Goal: Task Accomplishment & Management: Complete application form

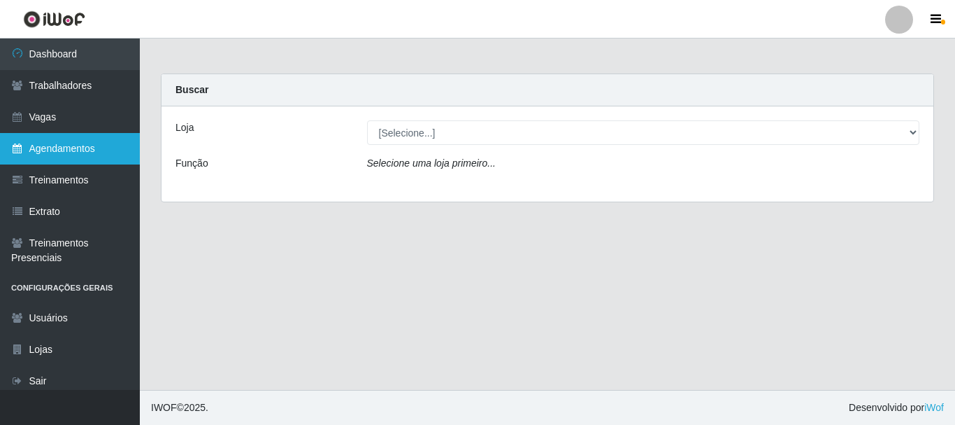
click at [106, 142] on link "Agendamentos" at bounding box center [70, 148] width 140 height 31
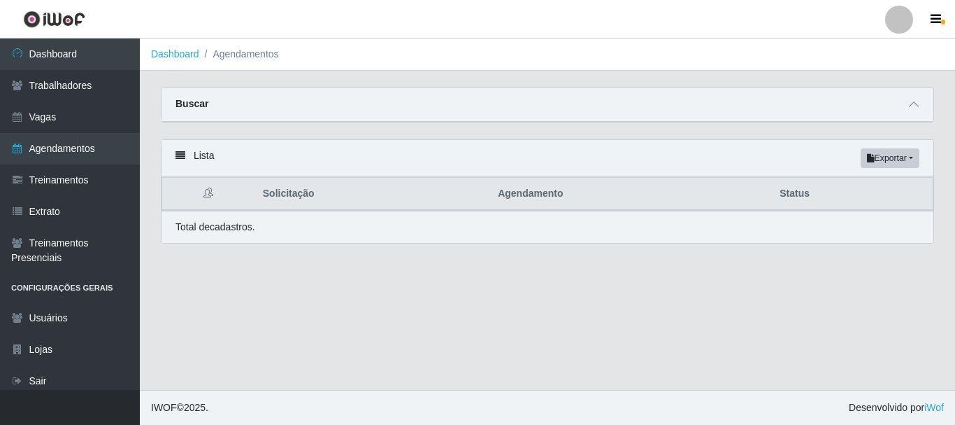
click at [915, 115] on div "Buscar" at bounding box center [548, 105] width 772 height 34
click at [914, 111] on div "Buscar" at bounding box center [548, 105] width 772 height 34
click at [914, 107] on icon at bounding box center [914, 104] width 10 height 10
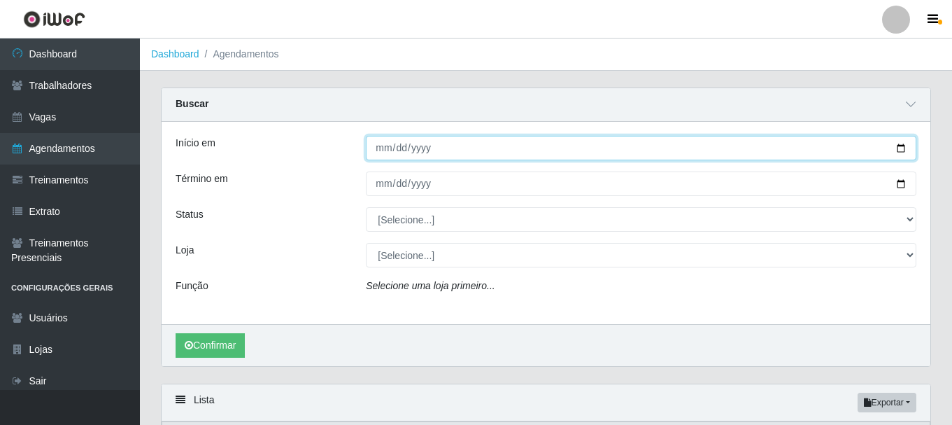
click at [388, 150] on input "Início em" at bounding box center [641, 148] width 550 height 24
type input "20225-10-04"
type input "2025-10-04"
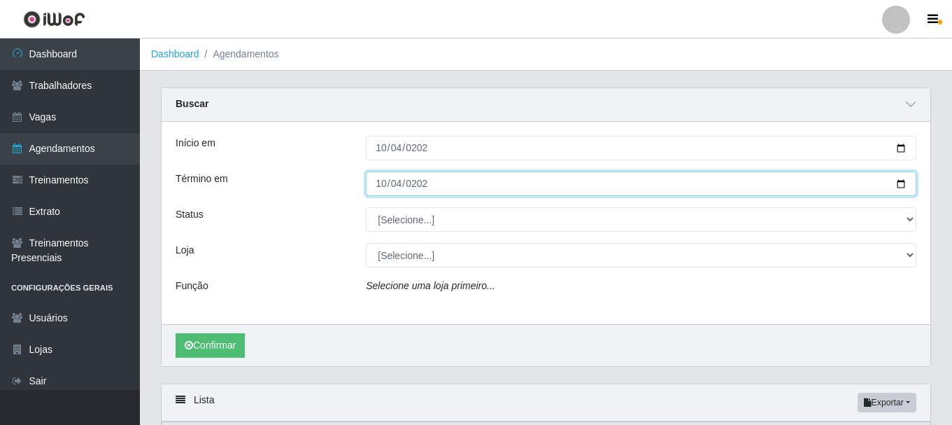
type input "2025-10-04"
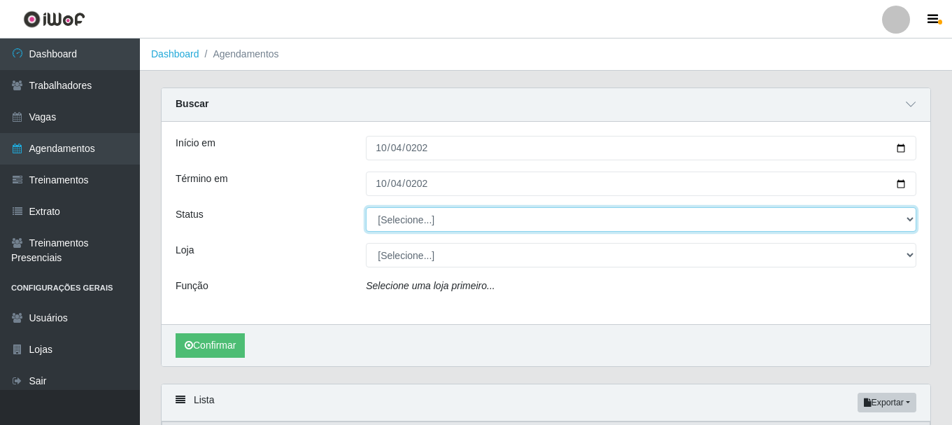
select select "AGENDADO"
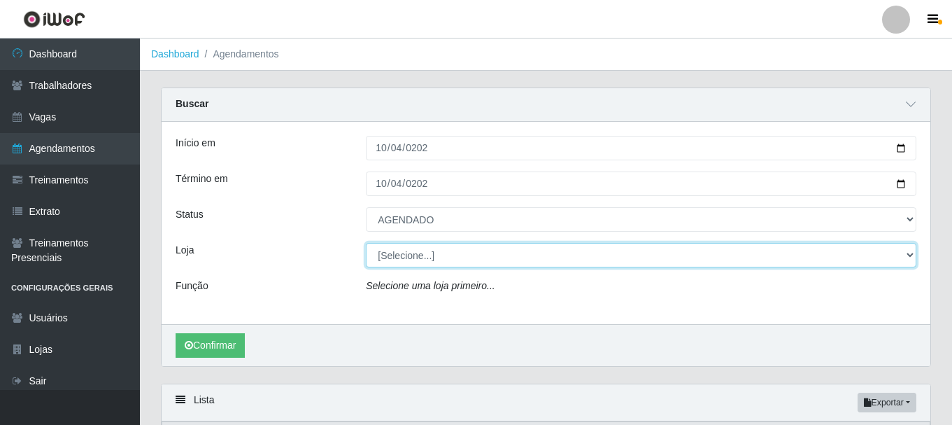
select select "230"
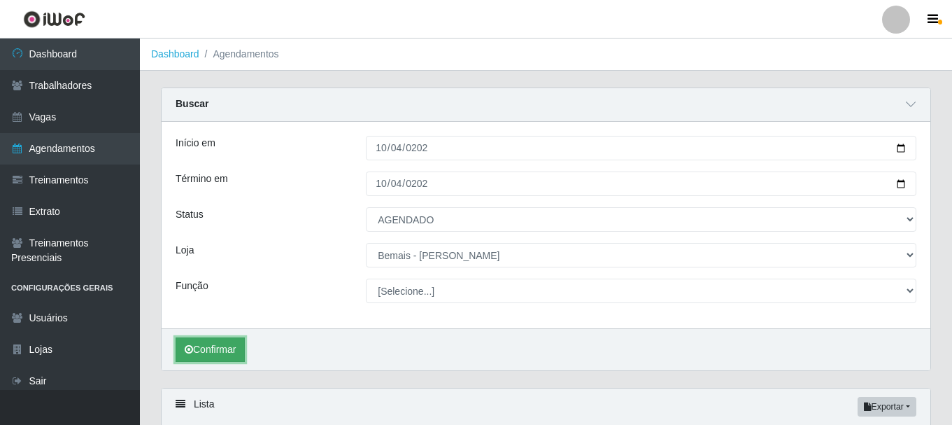
click at [226, 352] on button "Confirmar" at bounding box center [210, 349] width 69 height 24
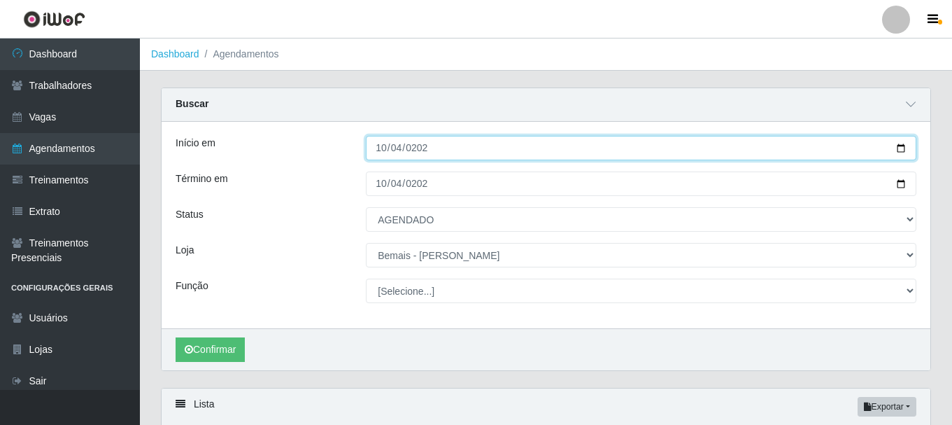
click at [376, 149] on input "2025-10-04" at bounding box center [641, 148] width 550 height 24
type input "[DATE]"
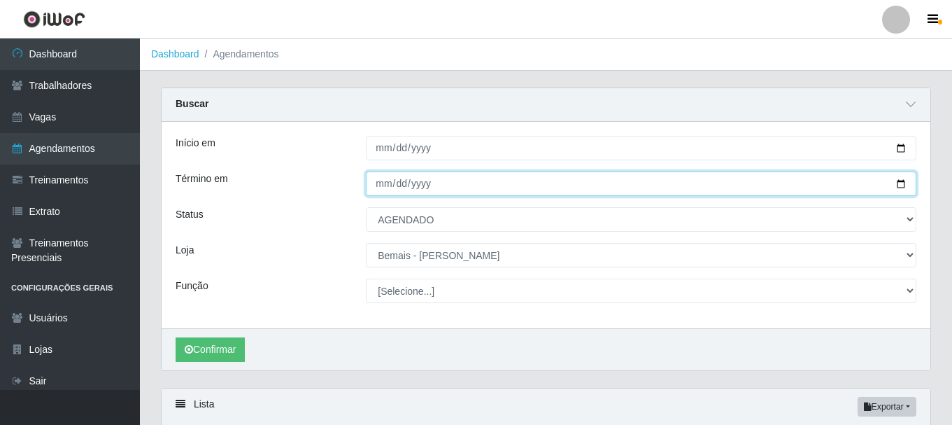
type input "[DATE]"
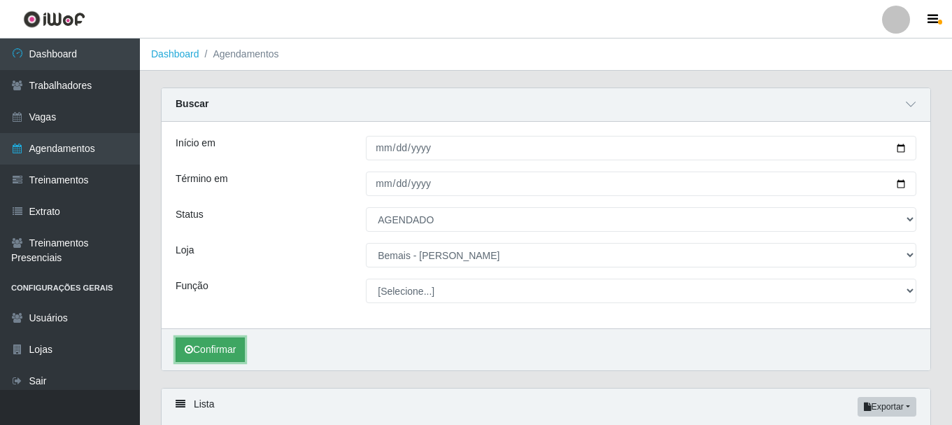
click at [192, 359] on button "Confirmar" at bounding box center [210, 349] width 69 height 24
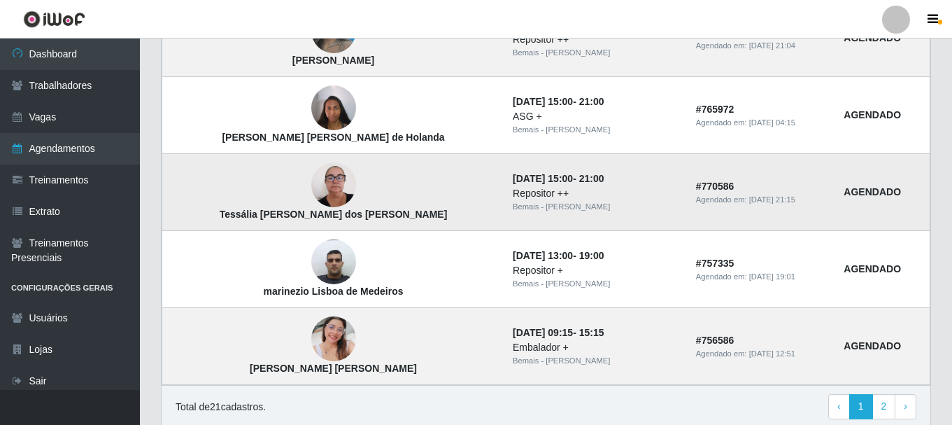
scroll to position [1259, 0]
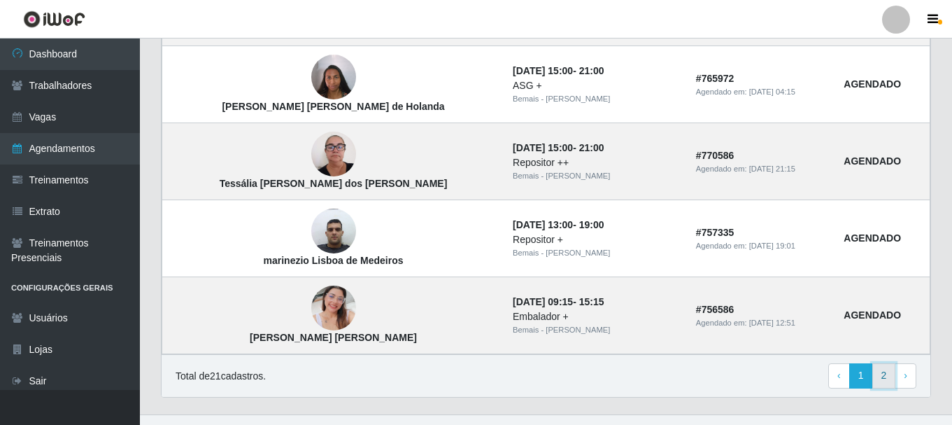
click at [877, 379] on link "2" at bounding box center [884, 375] width 24 height 25
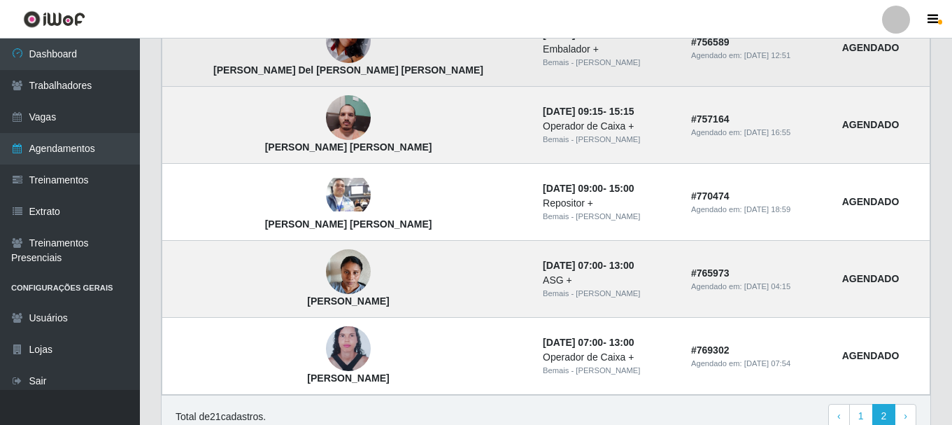
scroll to position [280, 0]
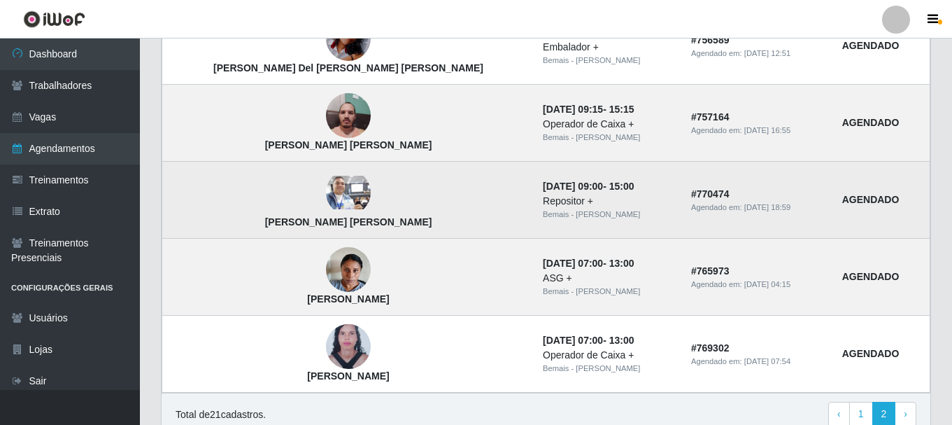
click at [326, 193] on img at bounding box center [348, 193] width 45 height 34
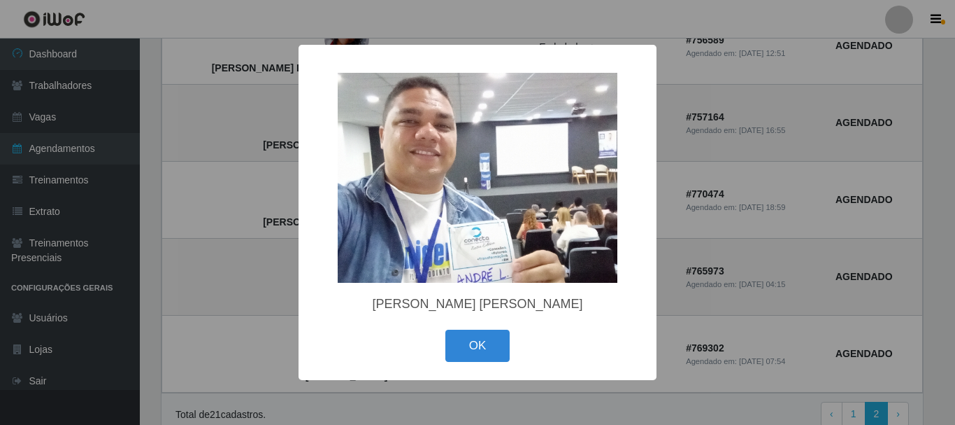
click at [262, 192] on div "× André Luiz da Silva OK Cancel" at bounding box center [477, 212] width 955 height 425
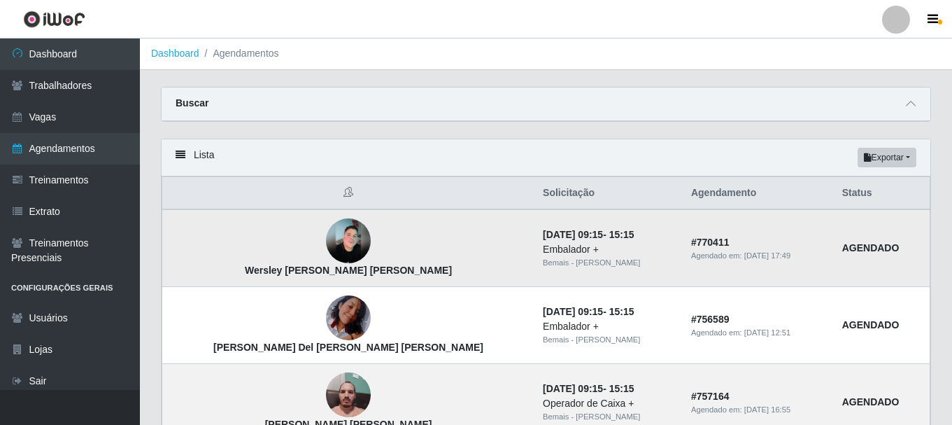
scroll to position [0, 0]
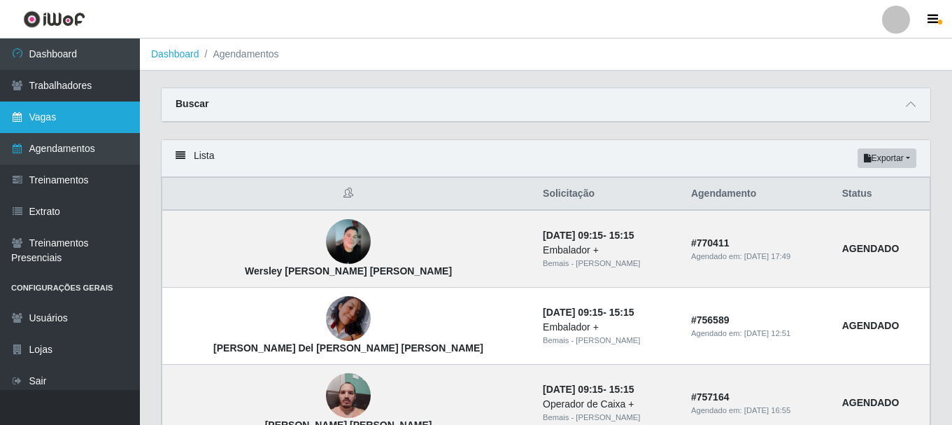
click at [60, 124] on link "Vagas" at bounding box center [70, 116] width 140 height 31
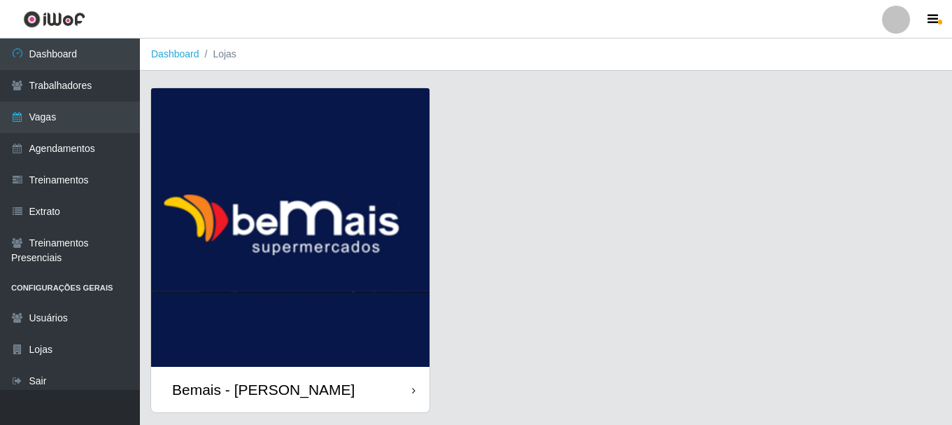
click at [413, 150] on img at bounding box center [290, 227] width 278 height 278
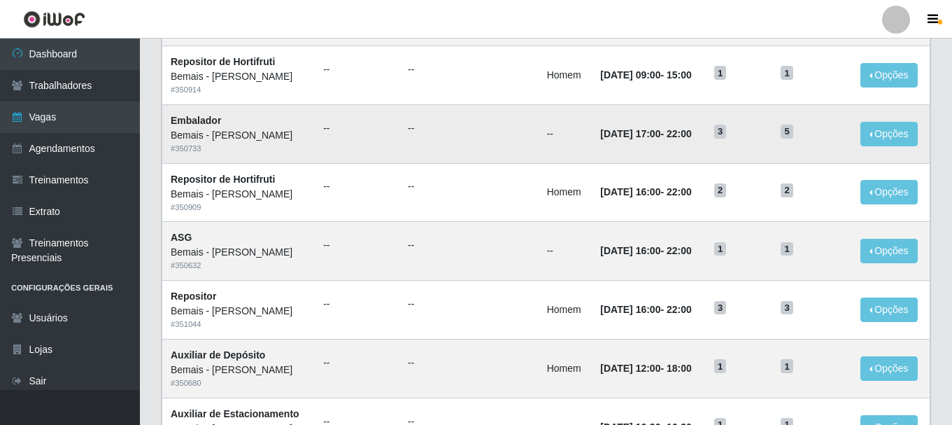
scroll to position [699, 0]
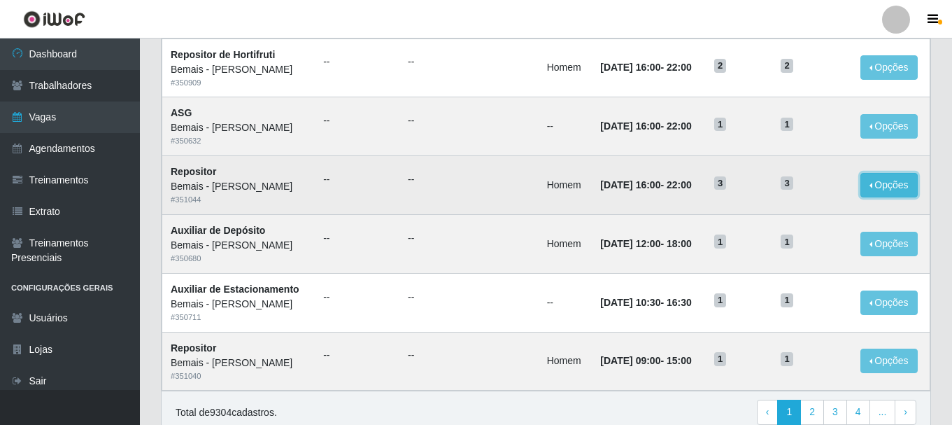
click at [877, 189] on button "Opções" at bounding box center [888, 185] width 57 height 24
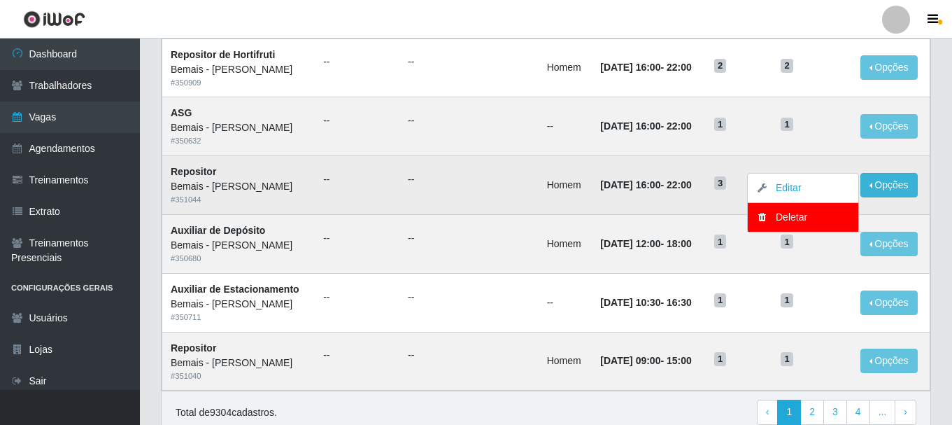
click at [438, 170] on td "--" at bounding box center [468, 185] width 139 height 59
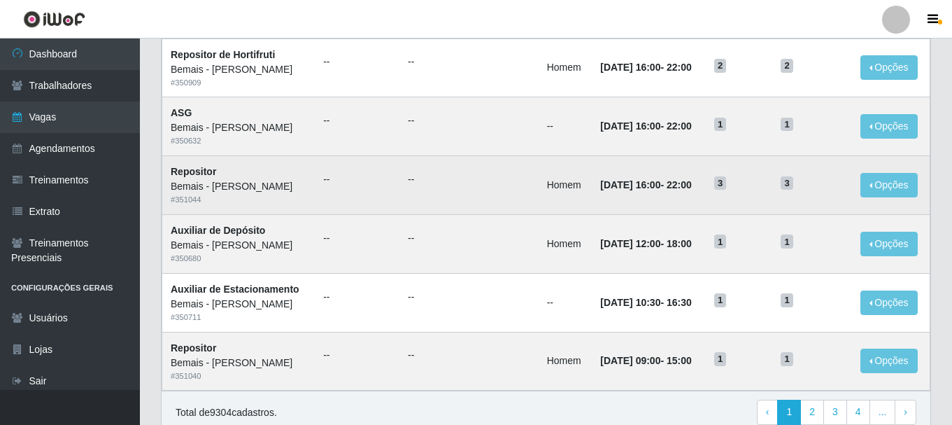
click at [727, 189] on span "3" at bounding box center [720, 183] width 13 height 14
click at [866, 189] on button "Opções" at bounding box center [888, 185] width 57 height 24
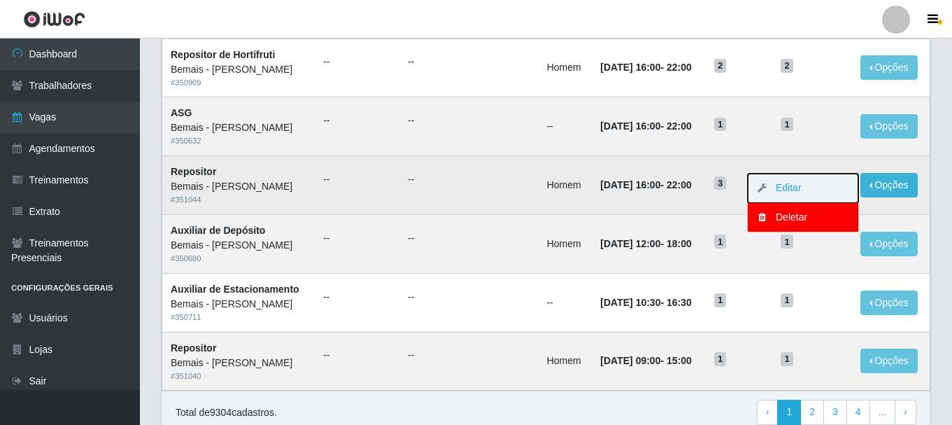
click at [834, 194] on button "Editar" at bounding box center [803, 187] width 110 height 29
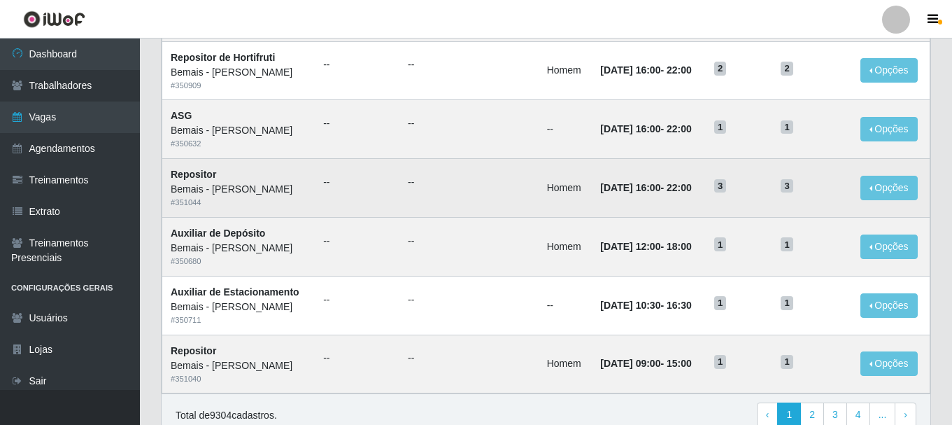
scroll to position [761, 0]
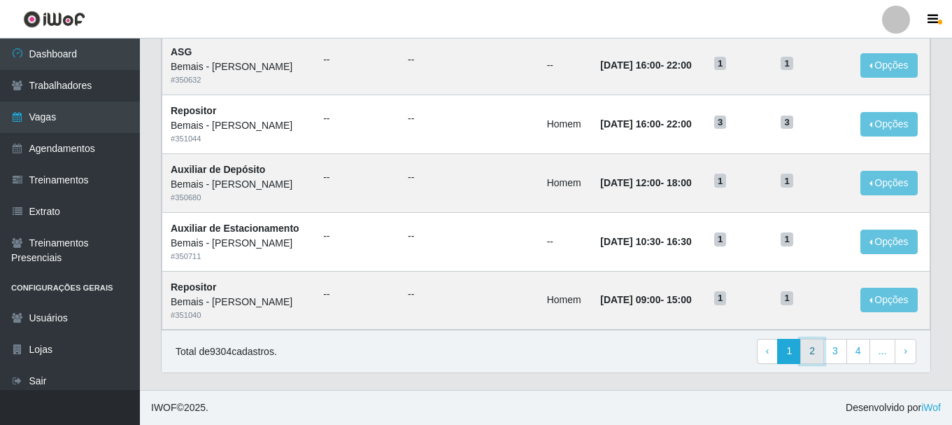
click at [824, 355] on link "2" at bounding box center [812, 350] width 24 height 25
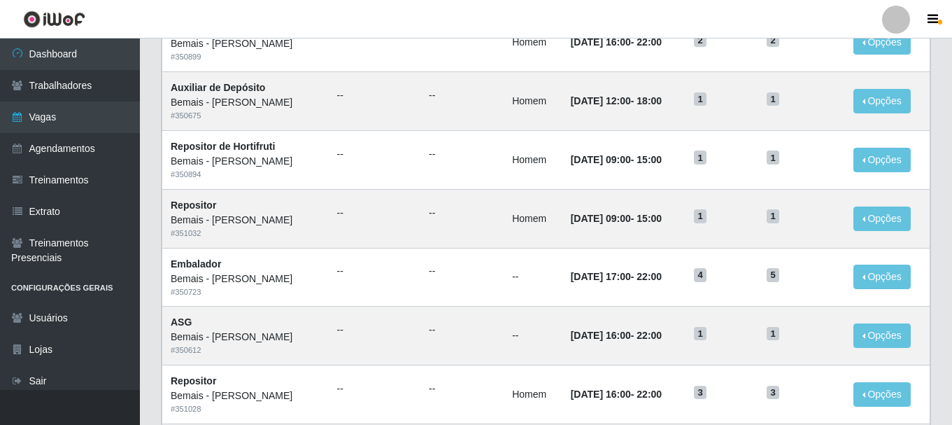
scroll to position [761, 0]
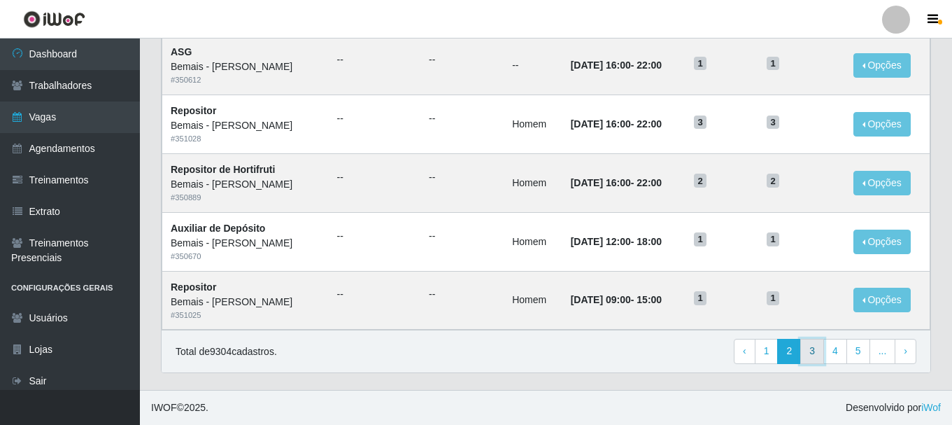
click at [820, 357] on link "3" at bounding box center [812, 350] width 24 height 25
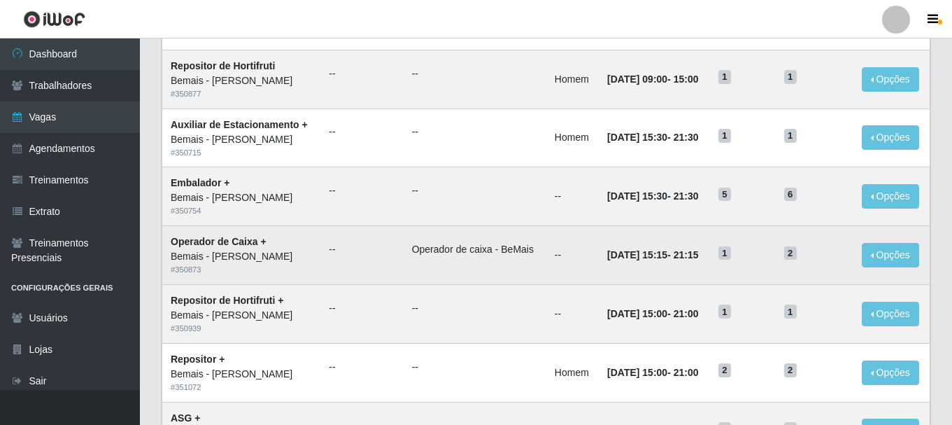
scroll to position [761, 0]
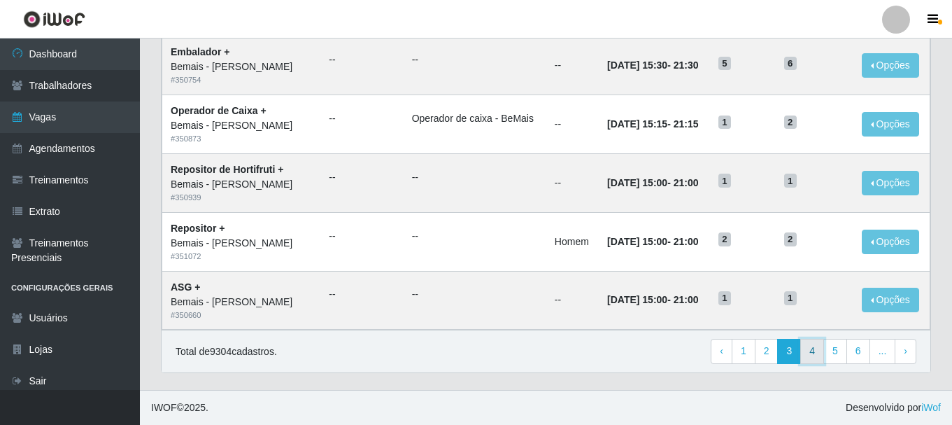
click at [808, 357] on link "4" at bounding box center [812, 350] width 24 height 25
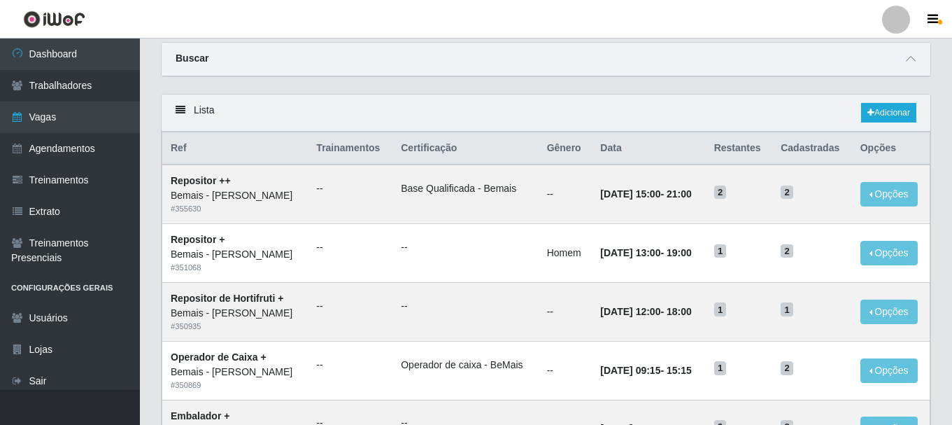
scroll to position [70, 0]
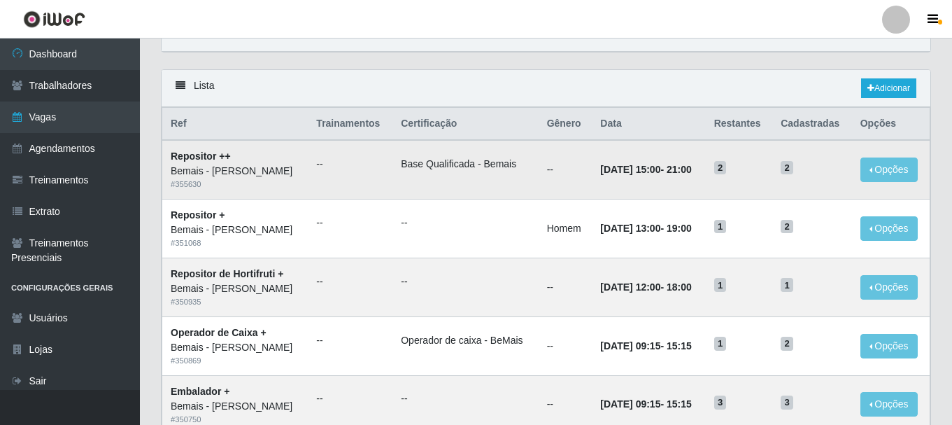
click at [793, 172] on span "2" at bounding box center [786, 168] width 13 height 14
click at [890, 172] on button "Opções" at bounding box center [888, 169] width 57 height 24
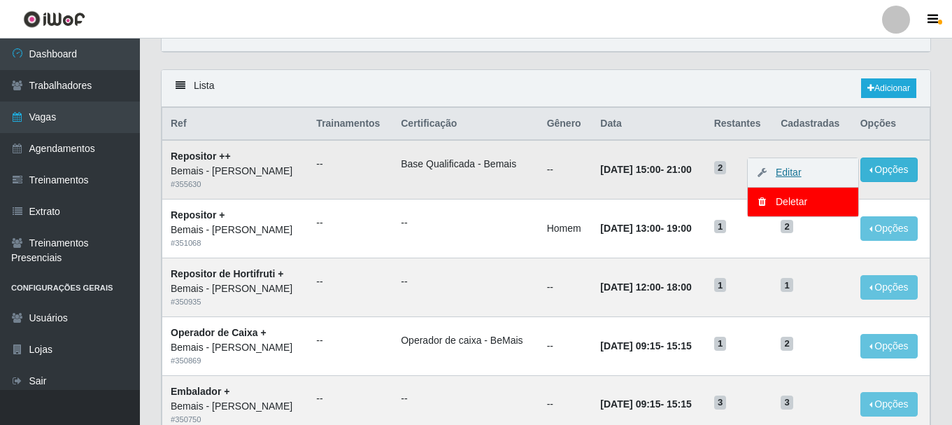
click at [801, 170] on link "Editar" at bounding box center [782, 171] width 40 height 11
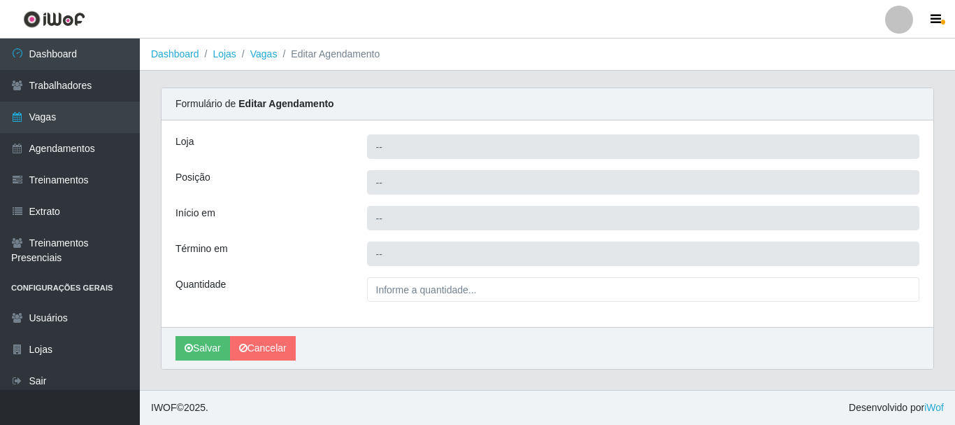
type input "Bemais - [PERSON_NAME]"
type input "Repositor ++"
type input "2025-10-26 15:00:00"
type input "2025-10-26 21:00:00"
type input "2__"
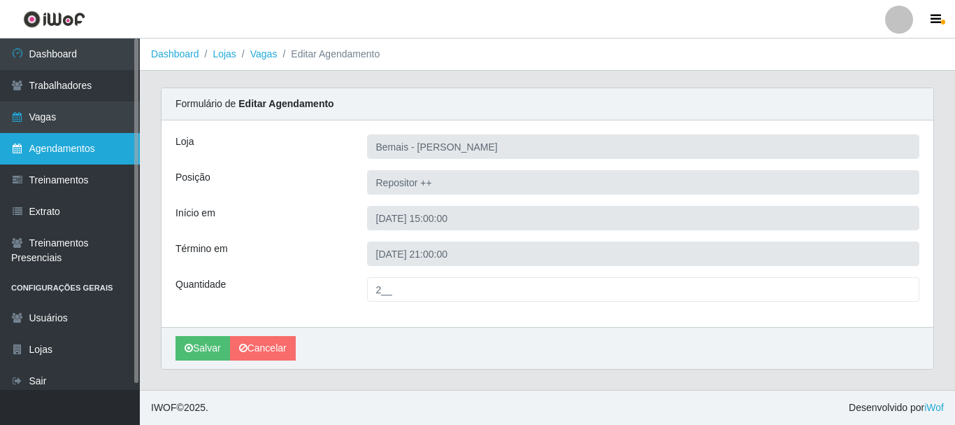
click at [84, 136] on link "Agendamentos" at bounding box center [70, 148] width 140 height 31
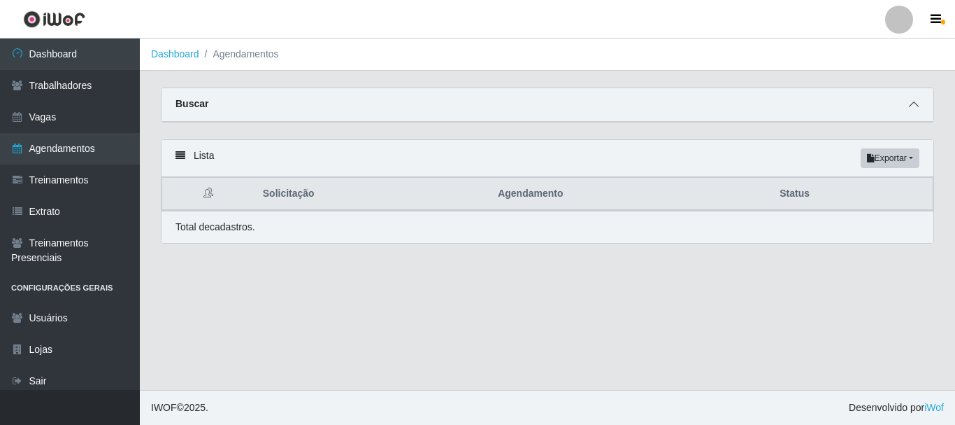
click at [910, 111] on span at bounding box center [914, 105] width 17 height 16
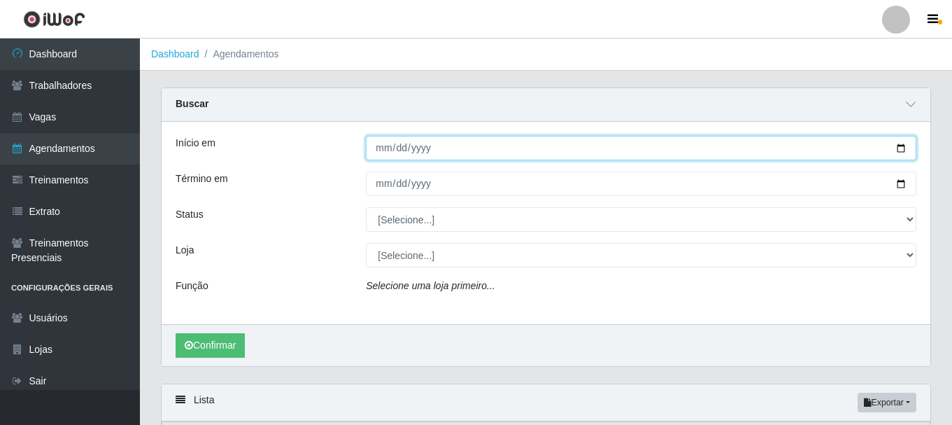
click at [380, 156] on input "Início em" at bounding box center [641, 148] width 550 height 24
type input "[DATE]"
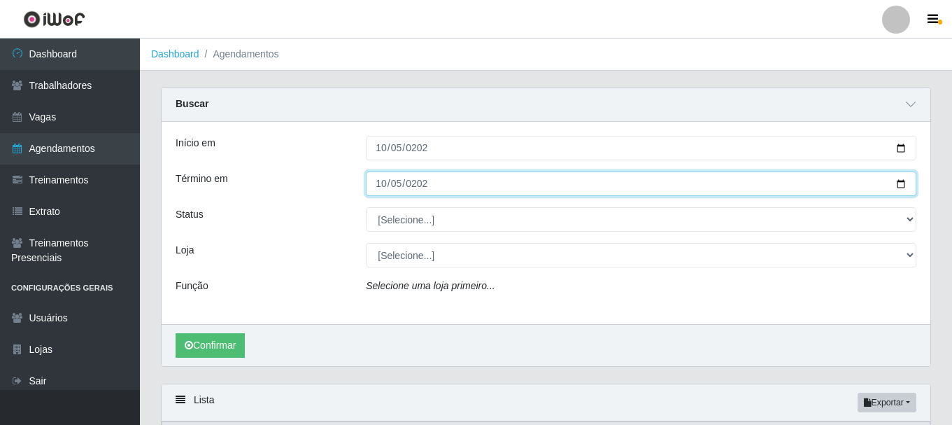
type input "[DATE]"
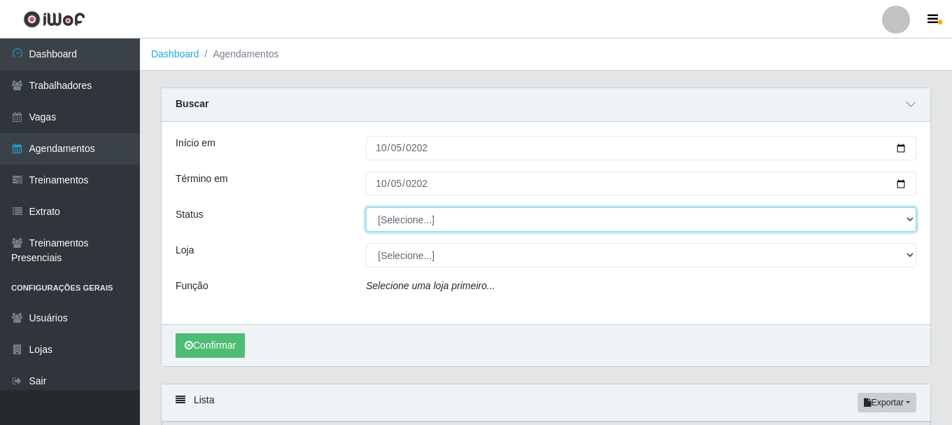
select select "AGENDADO"
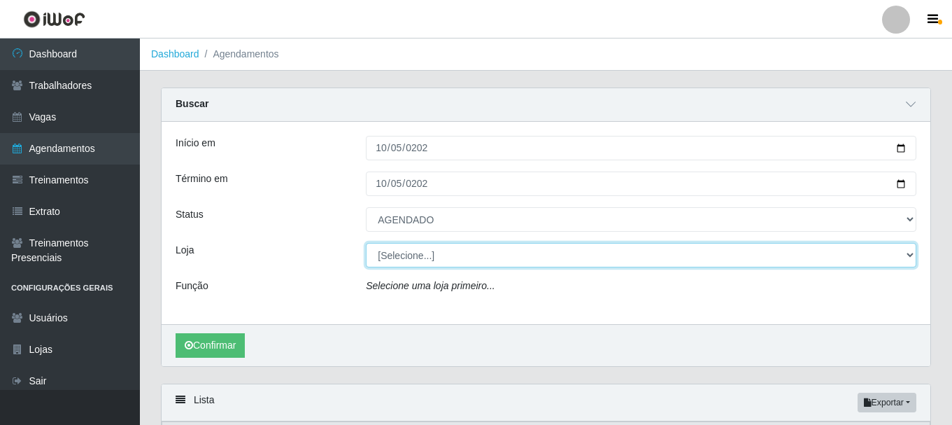
select select "230"
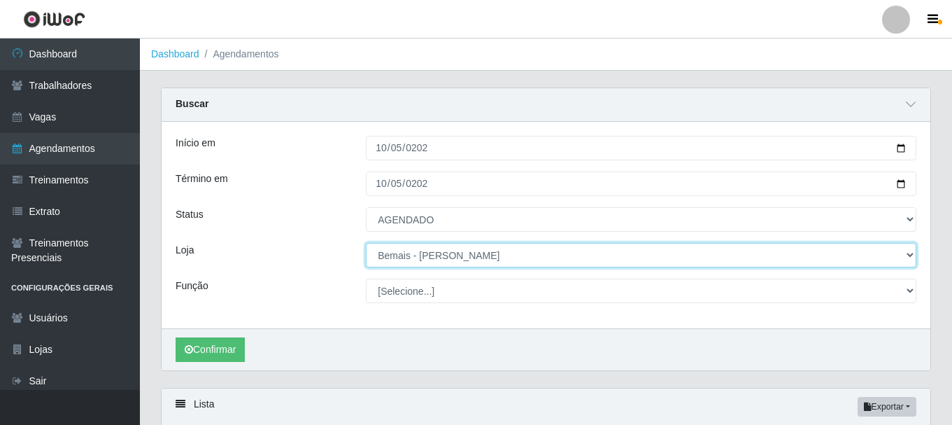
click at [366, 243] on select "[Selecione...] Bemais - Ruy Carneiro" at bounding box center [641, 255] width 550 height 24
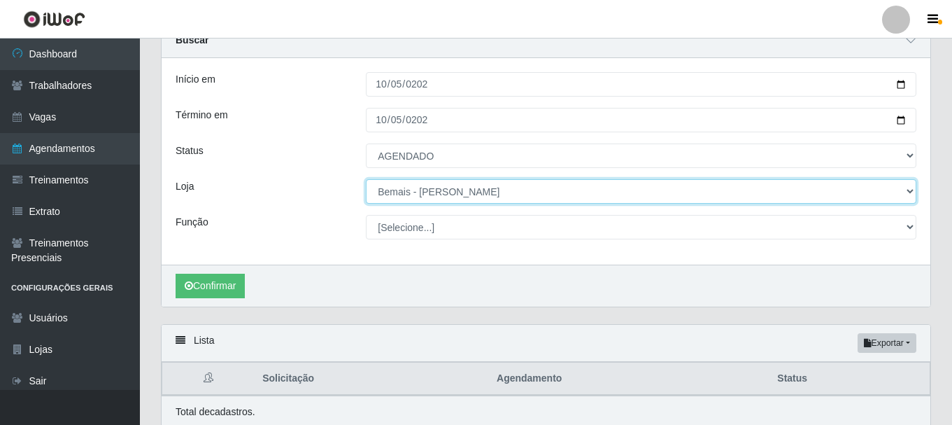
scroll to position [120, 0]
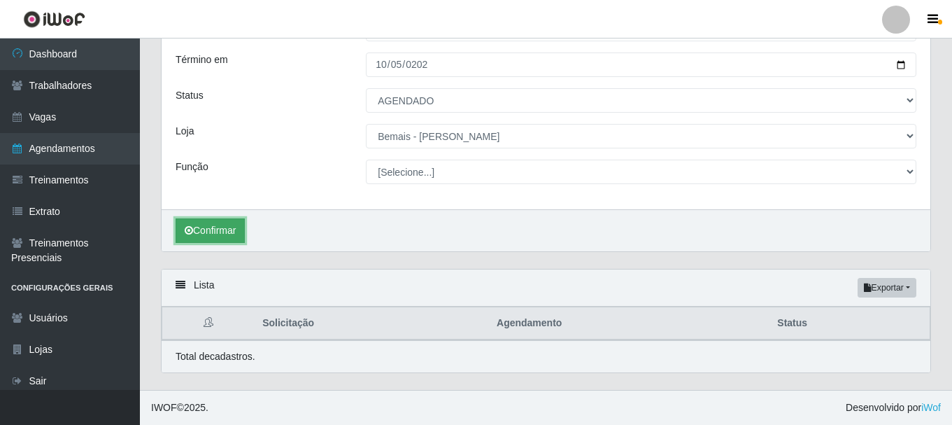
click at [220, 220] on button "Confirmar" at bounding box center [210, 230] width 69 height 24
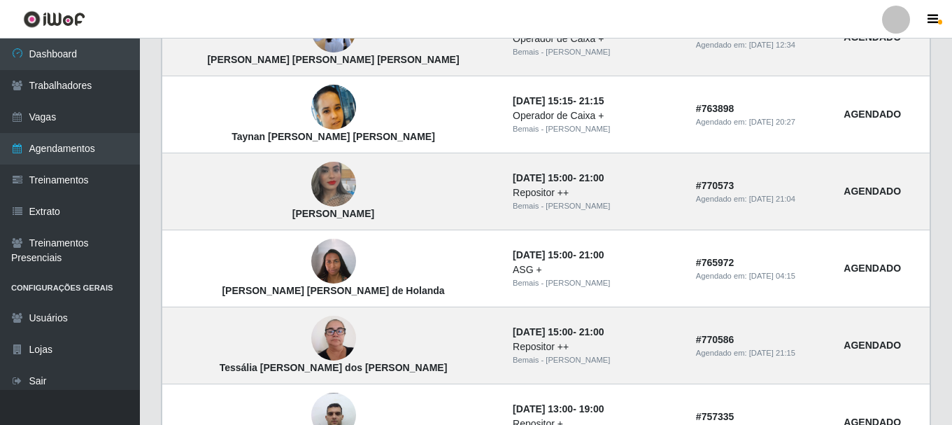
scroll to position [1099, 0]
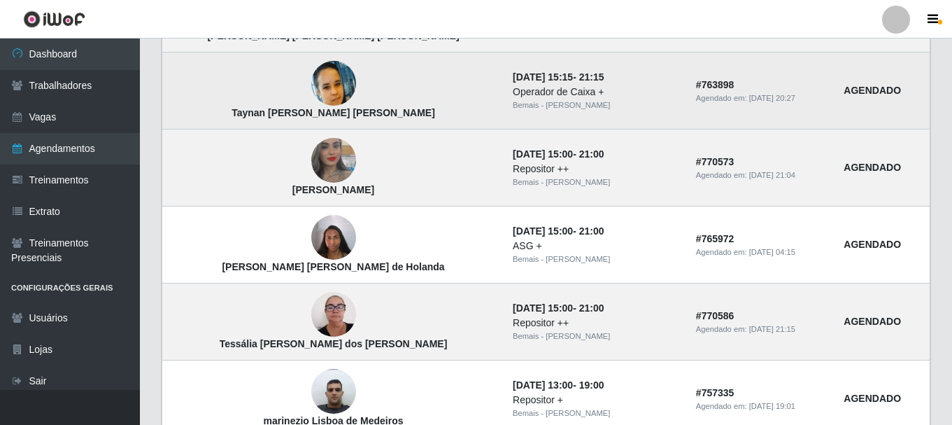
click at [311, 91] on img at bounding box center [333, 83] width 45 height 45
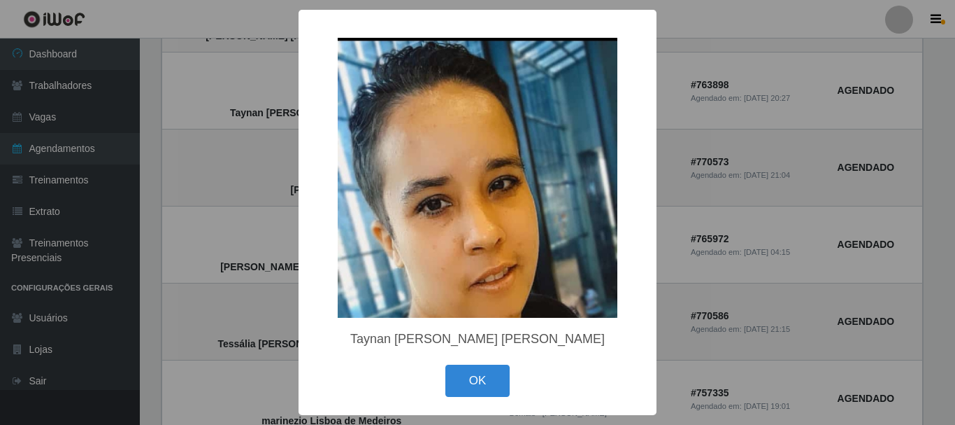
click at [278, 124] on div "× Taynan Maíra de Aguiar Monteiro OK Cancel" at bounding box center [477, 212] width 955 height 425
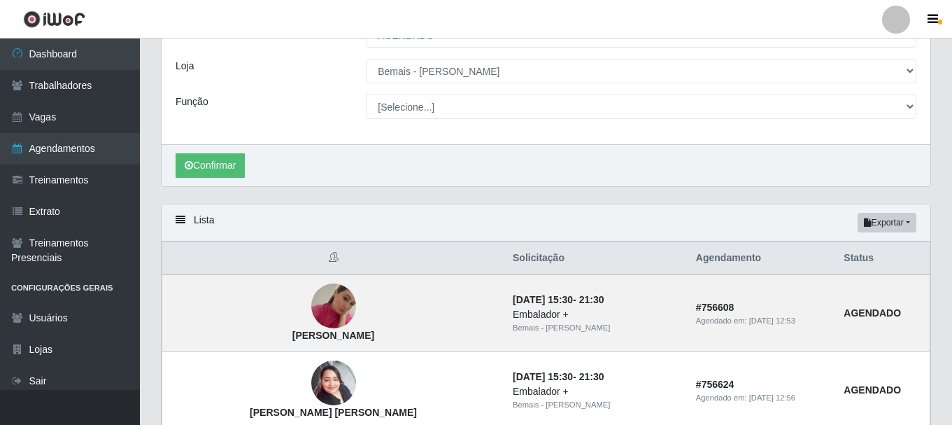
scroll to position [0, 0]
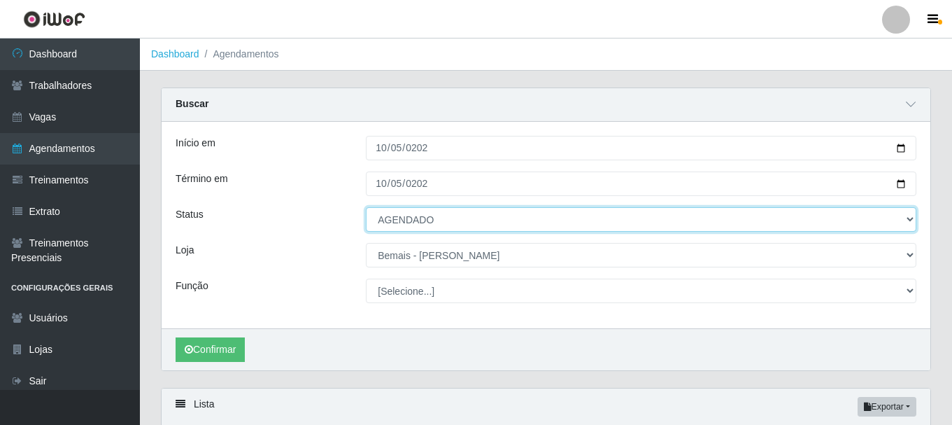
click at [402, 231] on select "[Selecione...] AGENDADO AGUARDANDO LIBERAR EM ANDAMENTO EM REVISÃO FINALIZADO C…" at bounding box center [641, 219] width 550 height 24
click at [366, 208] on select "[Selecione...] AGENDADO AGUARDANDO LIBERAR EM ANDAMENTO EM REVISÃO FINALIZADO C…" at bounding box center [641, 219] width 550 height 24
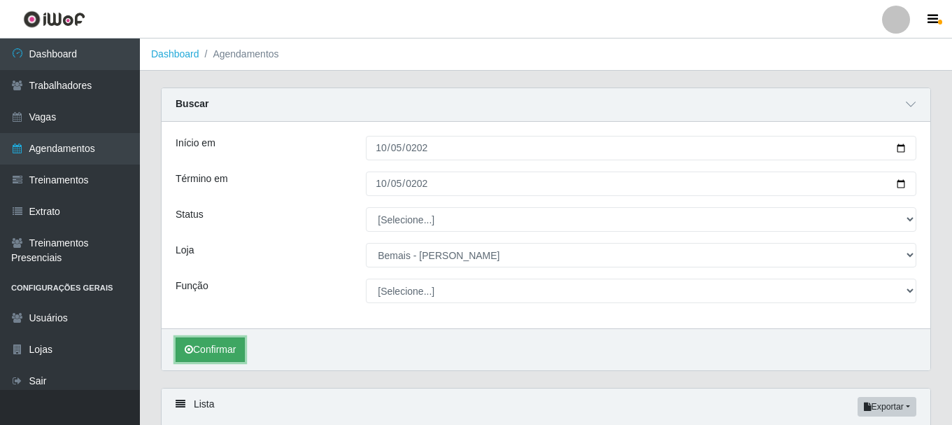
click at [231, 352] on button "Confirmar" at bounding box center [210, 349] width 69 height 24
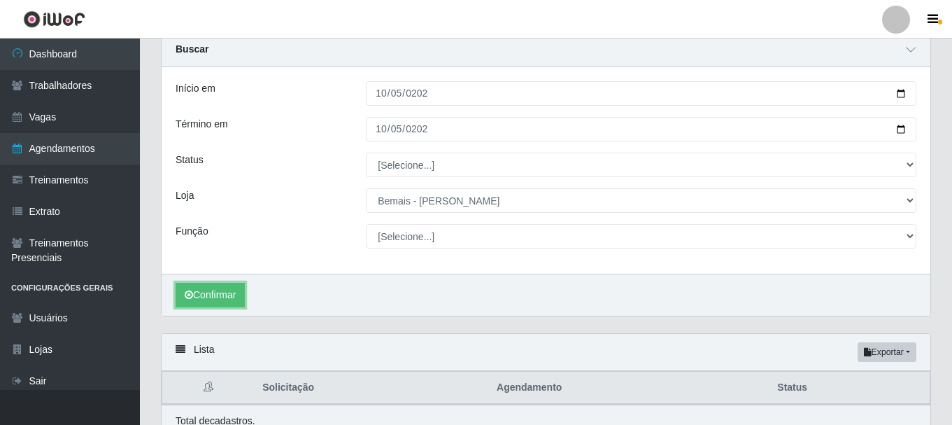
scroll to position [120, 0]
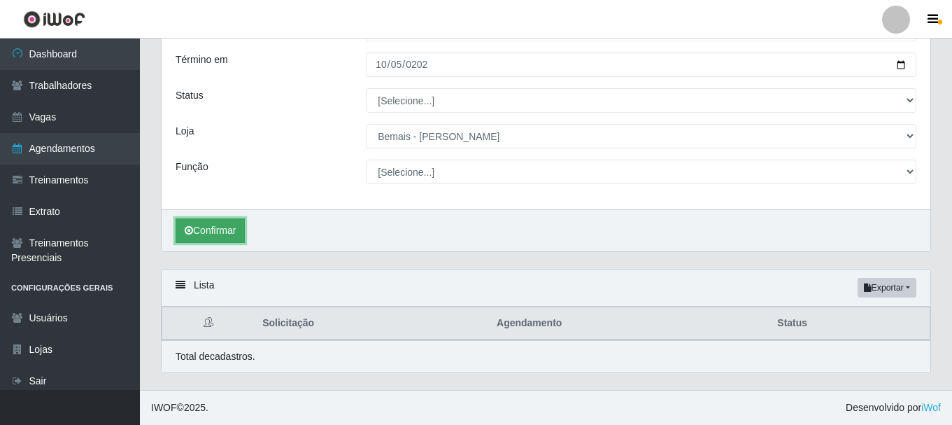
click at [232, 237] on button "Confirmar" at bounding box center [210, 230] width 69 height 24
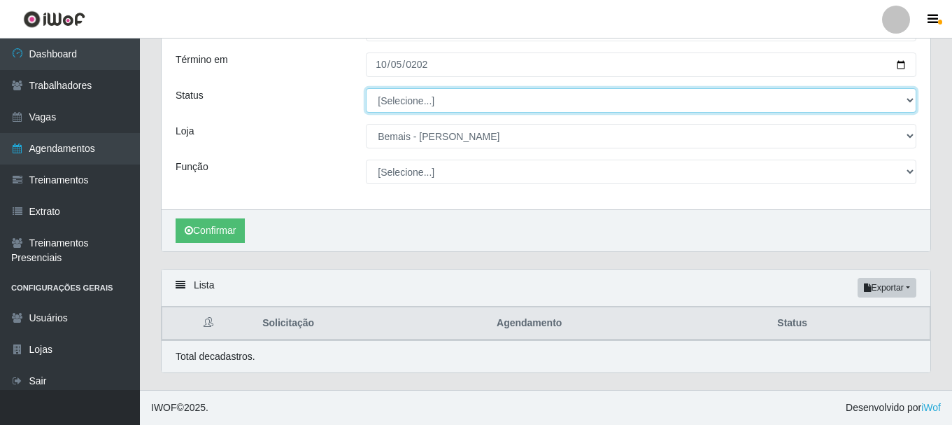
click at [469, 95] on select "[Selecione...] AGENDADO AGUARDANDO LIBERAR EM ANDAMENTO EM REVISÃO FINALIZADO C…" at bounding box center [641, 100] width 550 height 24
click at [366, 88] on select "[Selecione...] AGENDADO AGUARDANDO LIBERAR EM ANDAMENTO EM REVISÃO FINALIZADO C…" at bounding box center [641, 100] width 550 height 24
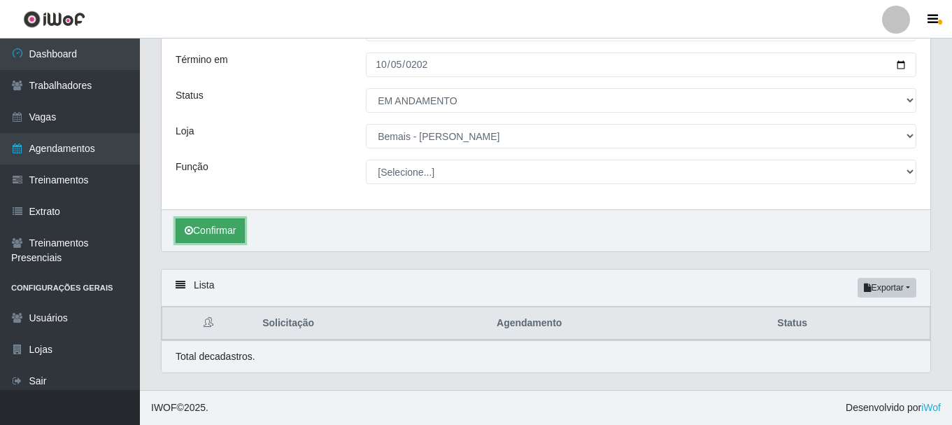
click at [195, 229] on button "Confirmar" at bounding box center [210, 230] width 69 height 24
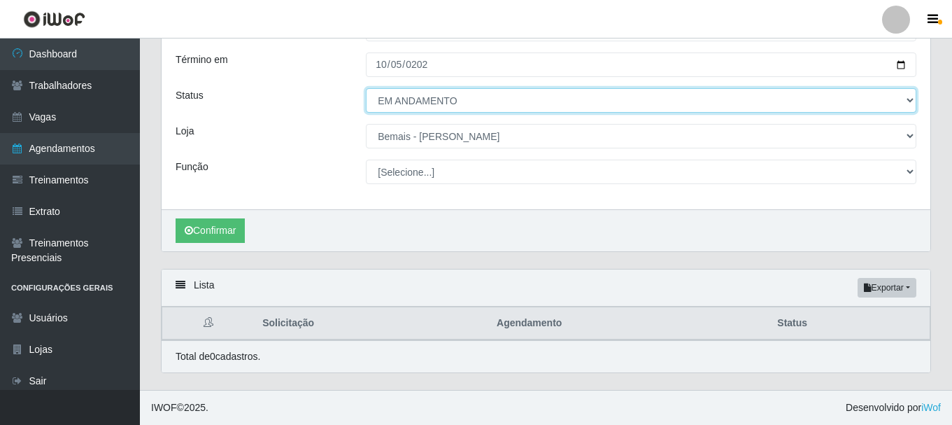
click at [406, 104] on select "[Selecione...] AGENDADO AGUARDANDO LIBERAR EM ANDAMENTO EM REVISÃO FINALIZADO C…" at bounding box center [641, 100] width 550 height 24
select select "[Selecione...]"
click at [366, 88] on select "[Selecione...] AGENDADO AGUARDANDO LIBERAR EM ANDAMENTO EM REVISÃO FINALIZADO C…" at bounding box center [641, 100] width 550 height 24
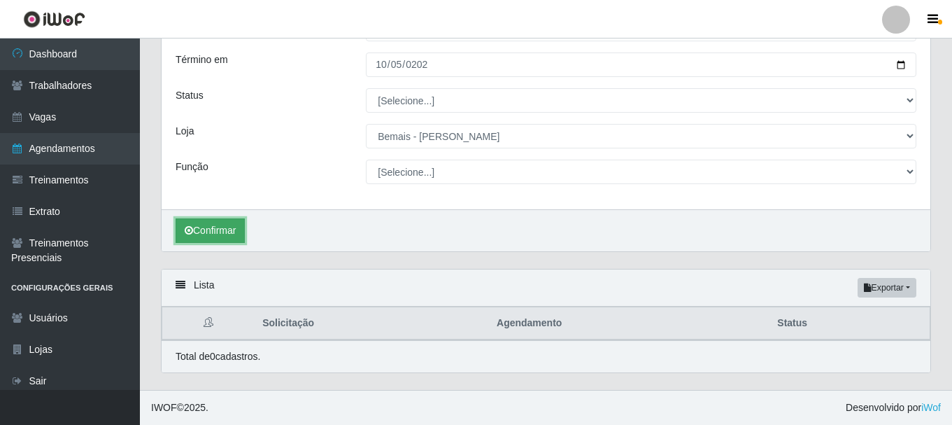
click at [211, 235] on button "Confirmar" at bounding box center [210, 230] width 69 height 24
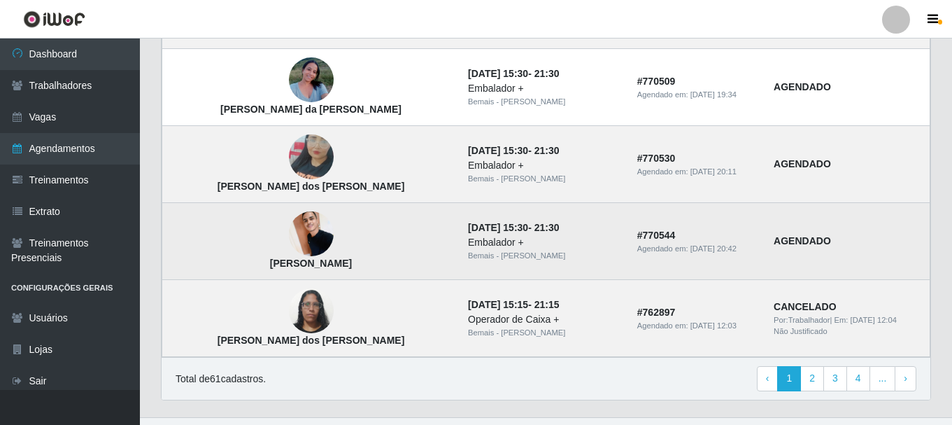
scroll to position [1284, 0]
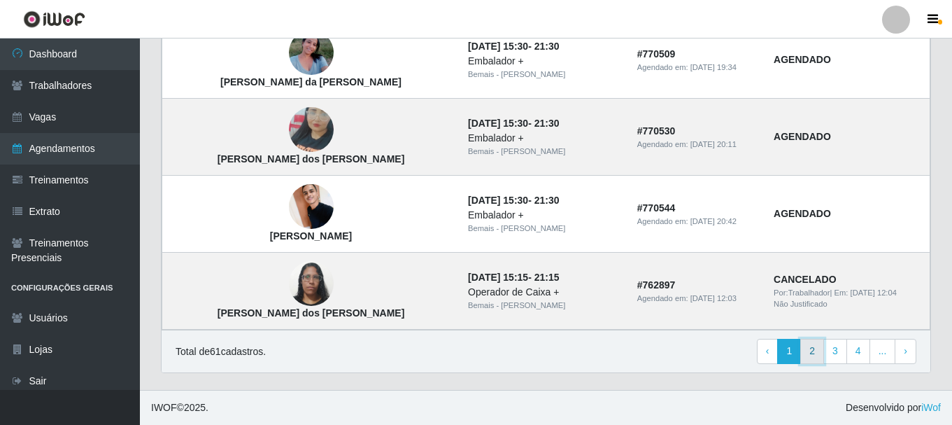
click at [812, 343] on link "2" at bounding box center [812, 350] width 24 height 25
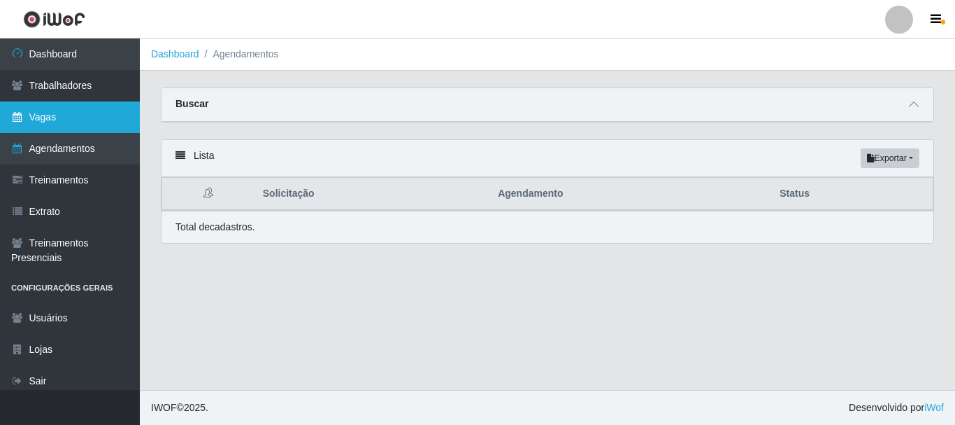
click at [96, 114] on link "Vagas" at bounding box center [70, 116] width 140 height 31
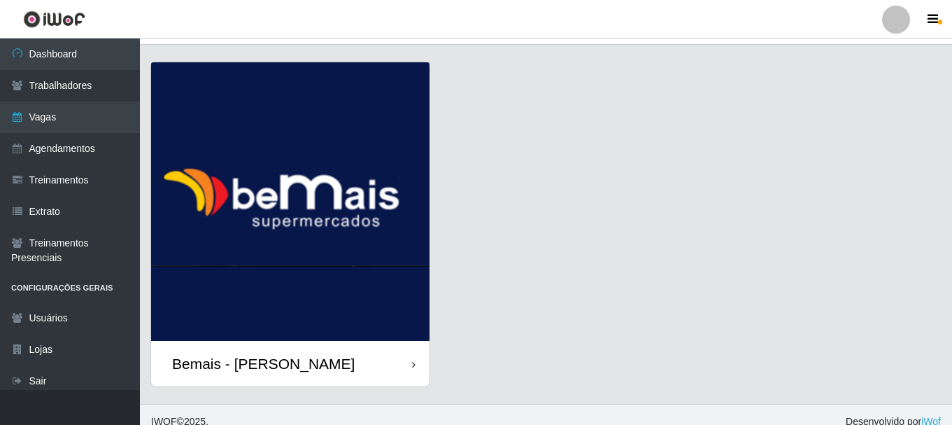
scroll to position [40, 0]
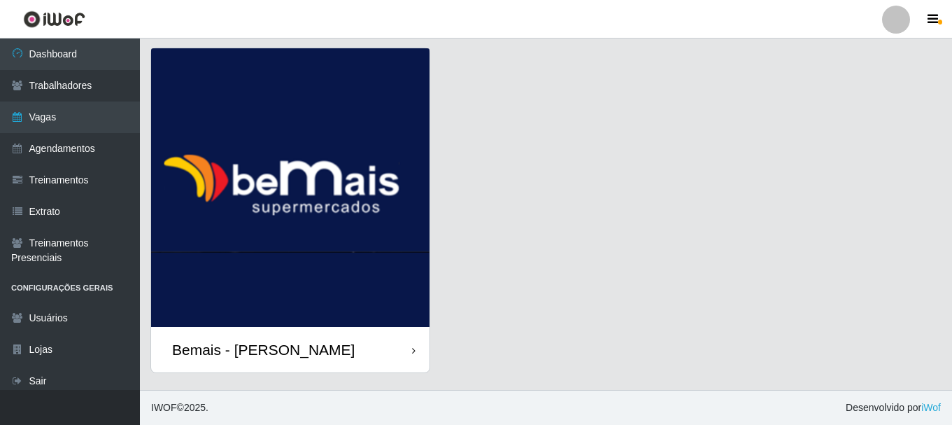
click at [315, 341] on div "Bemais - [PERSON_NAME]" at bounding box center [263, 349] width 183 height 17
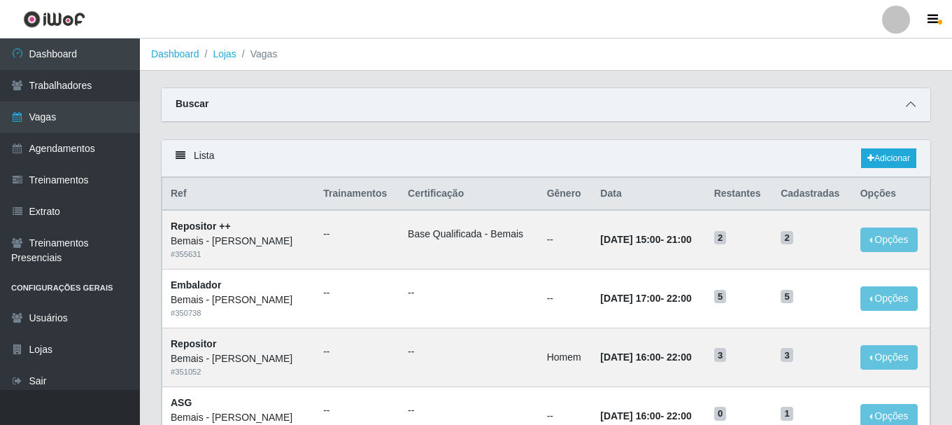
click at [908, 102] on icon at bounding box center [911, 104] width 10 height 10
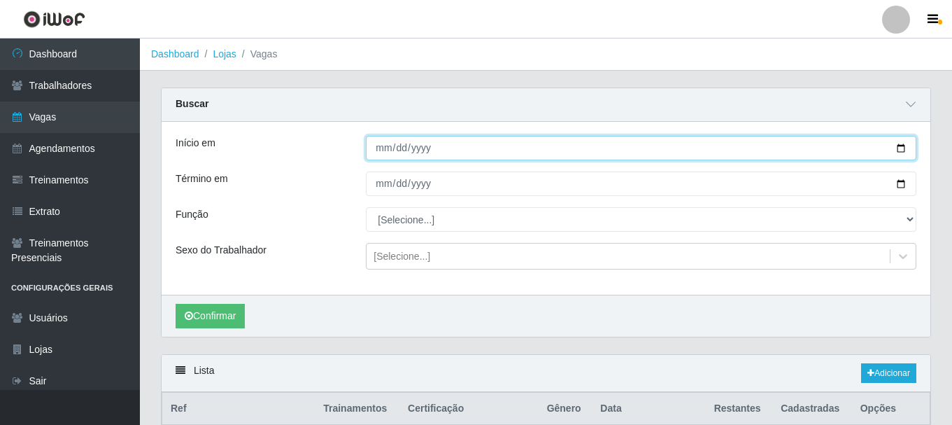
click at [377, 150] on input "Início em" at bounding box center [641, 148] width 550 height 24
type input "[DATE]"
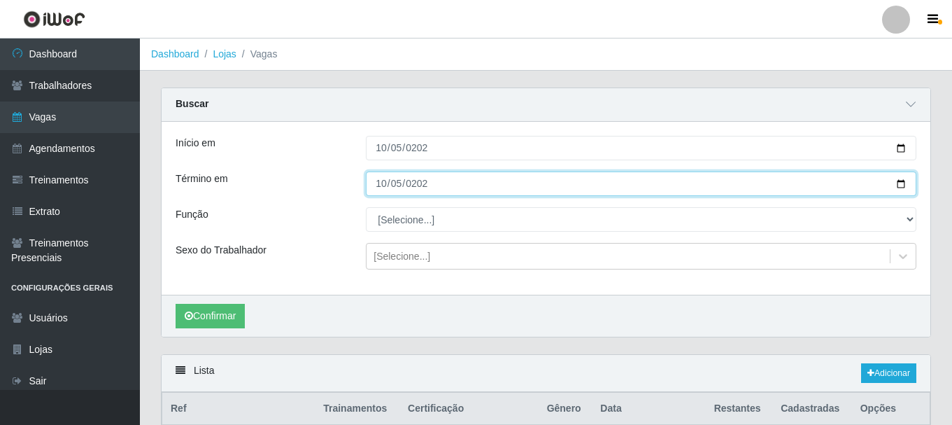
type input "[DATE]"
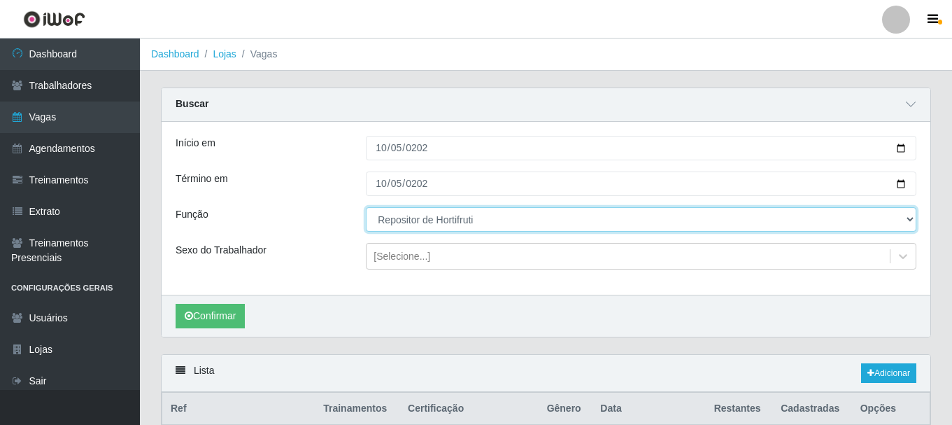
select select "86"
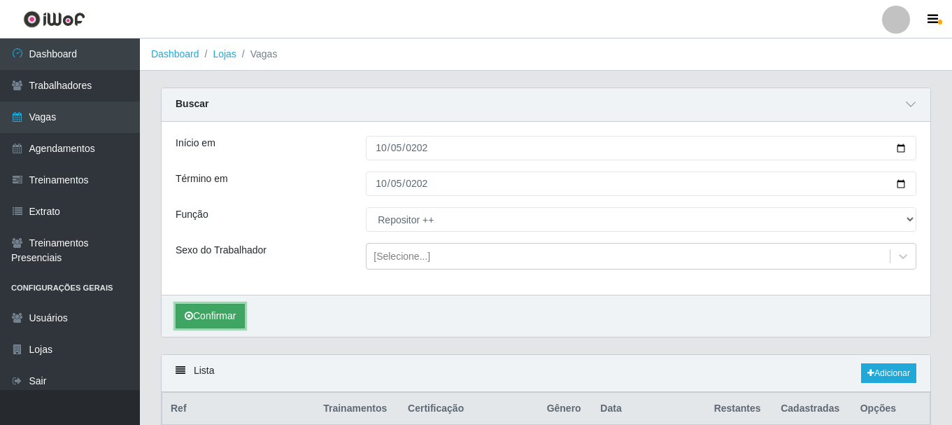
click at [228, 315] on button "Confirmar" at bounding box center [210, 316] width 69 height 24
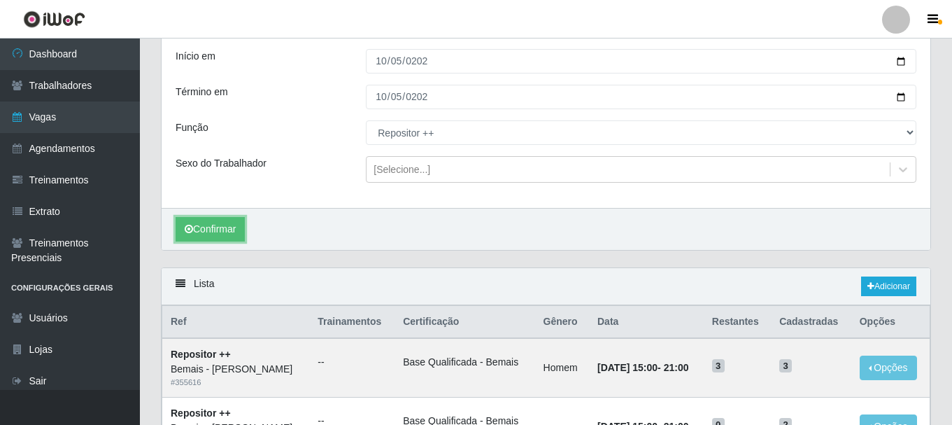
scroll to position [213, 0]
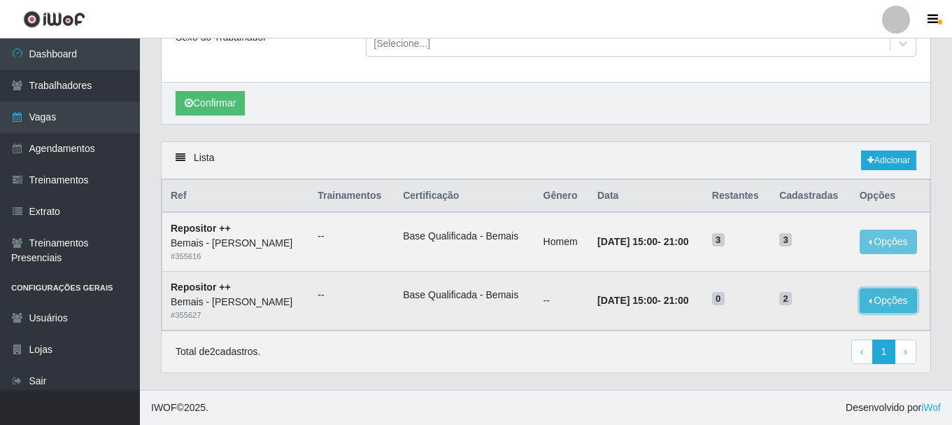
click at [876, 299] on button "Opções" at bounding box center [887, 300] width 57 height 24
click at [813, 301] on button "Editar" at bounding box center [802, 303] width 110 height 29
click at [885, 302] on button "Opções" at bounding box center [887, 300] width 57 height 24
click at [789, 308] on link "Editar" at bounding box center [781, 302] width 40 height 11
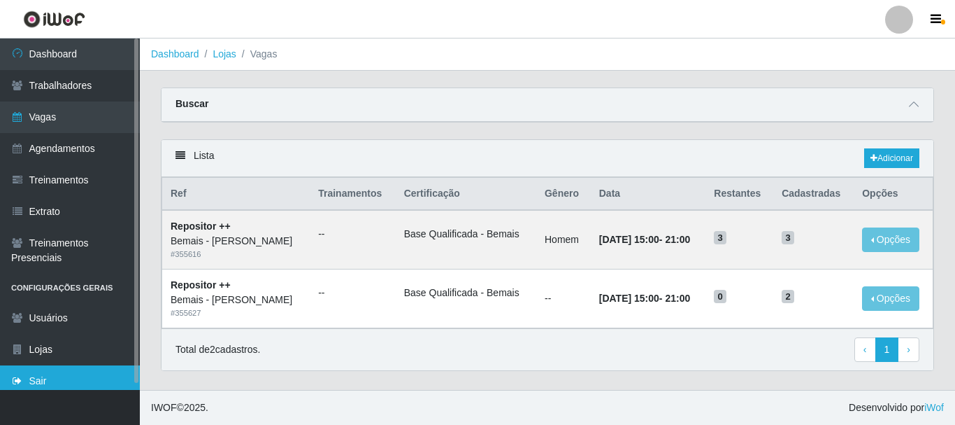
click at [78, 376] on link "Sair" at bounding box center [70, 380] width 140 height 31
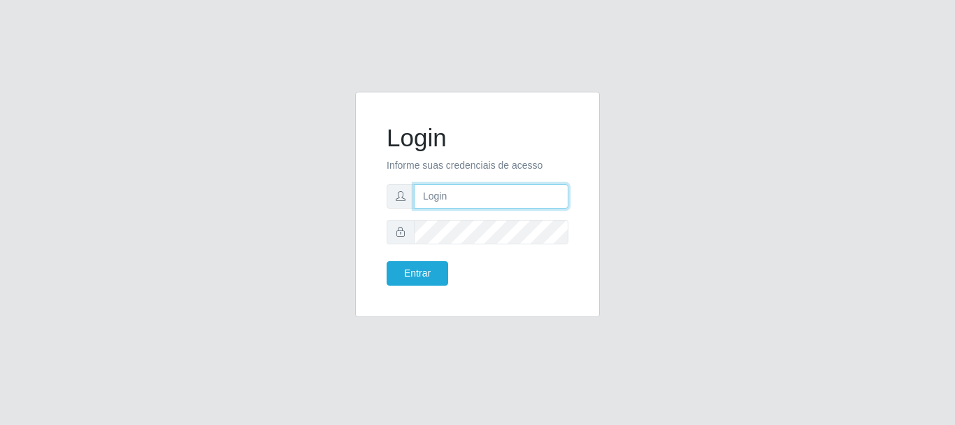
click at [457, 190] on input "text" at bounding box center [491, 196] width 155 height 24
click at [459, 189] on input "text" at bounding box center [491, 196] width 155 height 24
type input "thiagol@bemais"
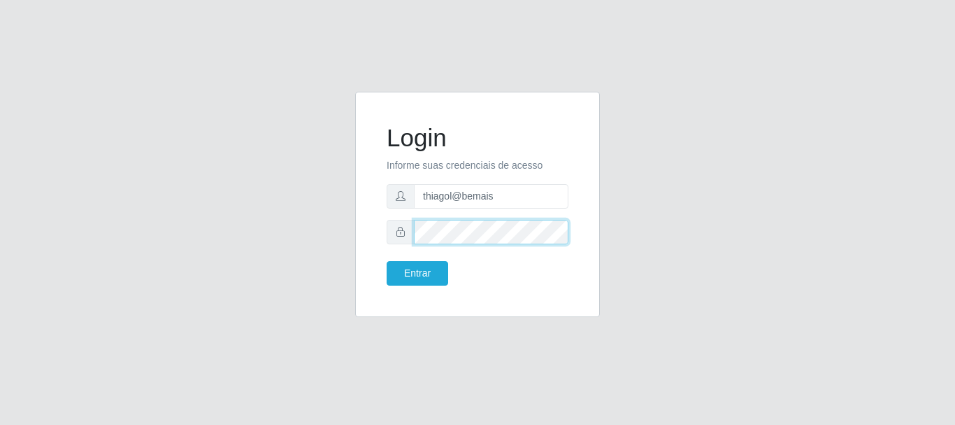
click at [387, 261] on button "Entrar" at bounding box center [418, 273] width 62 height 24
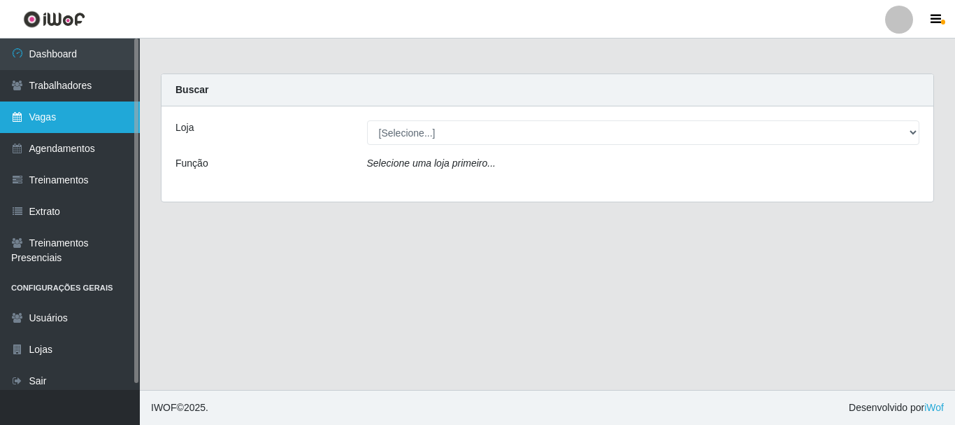
click at [35, 122] on link "Vagas" at bounding box center [70, 116] width 140 height 31
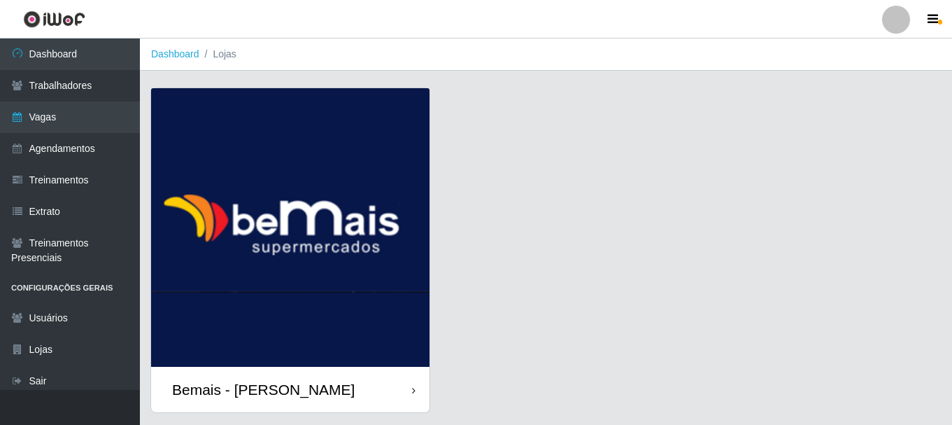
click at [333, 182] on img at bounding box center [290, 227] width 278 height 278
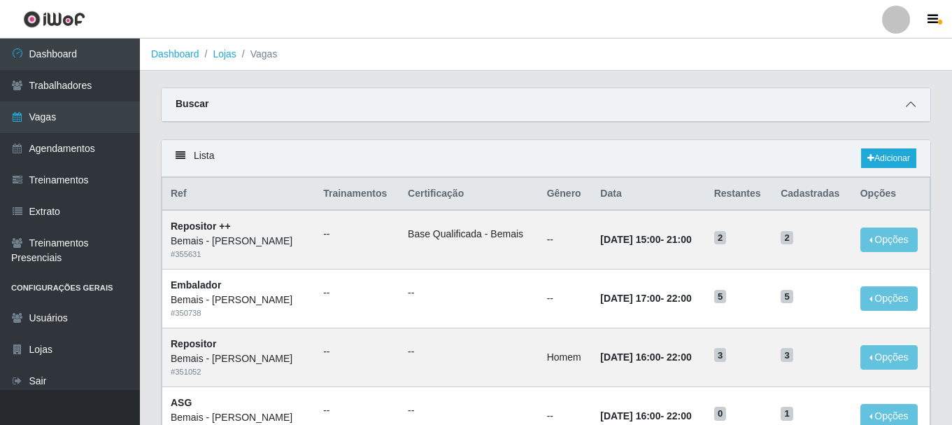
click at [902, 108] on div "Buscar" at bounding box center [546, 105] width 769 height 34
click at [915, 108] on icon at bounding box center [911, 104] width 10 height 10
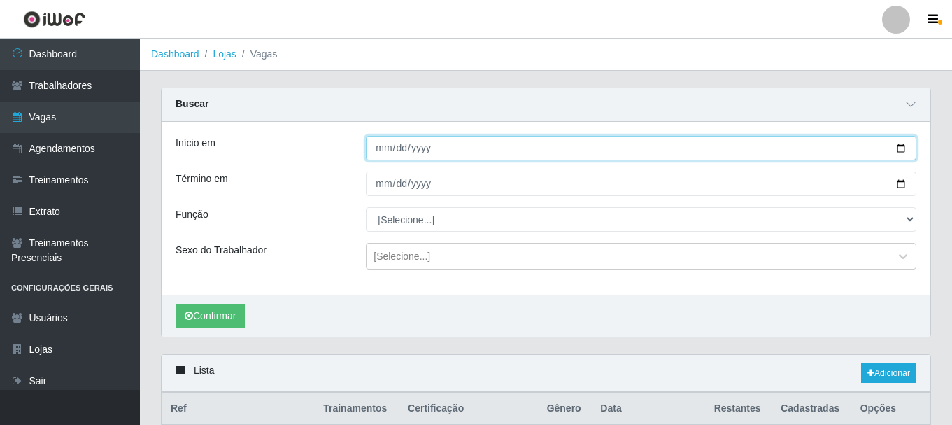
click at [397, 153] on input "Início em" at bounding box center [641, 148] width 550 height 24
click at [383, 151] on input "Início em" at bounding box center [641, 148] width 550 height 24
type input "[DATE]"
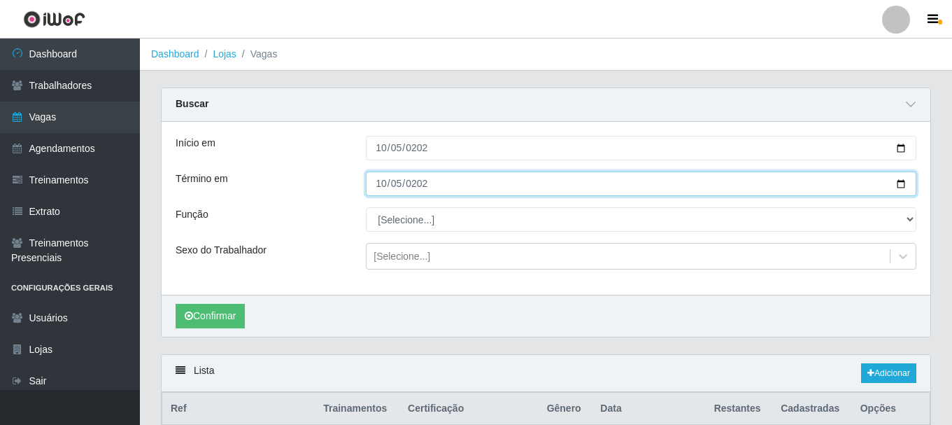
type input "[DATE]"
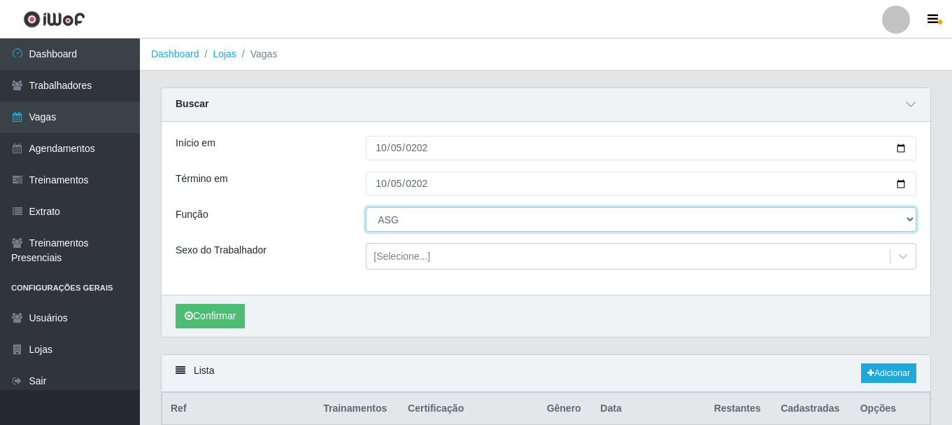
click at [406, 226] on select "[Selecione...] ASG ASG + ASG ++ Auxiliar de Depósito Auxiliar de Depósito + Aux…" at bounding box center [641, 219] width 550 height 24
select select "86"
click at [366, 208] on select "[Selecione...] ASG ASG + ASG ++ Auxiliar de Depósito Auxiliar de Depósito + Aux…" at bounding box center [641, 219] width 550 height 24
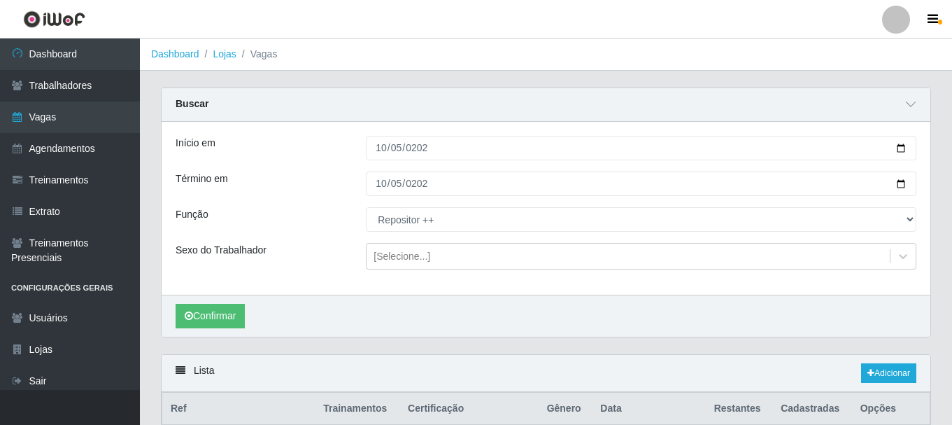
click at [207, 301] on div "Confirmar" at bounding box center [546, 315] width 769 height 42
click at [206, 311] on button "Confirmar" at bounding box center [210, 316] width 69 height 24
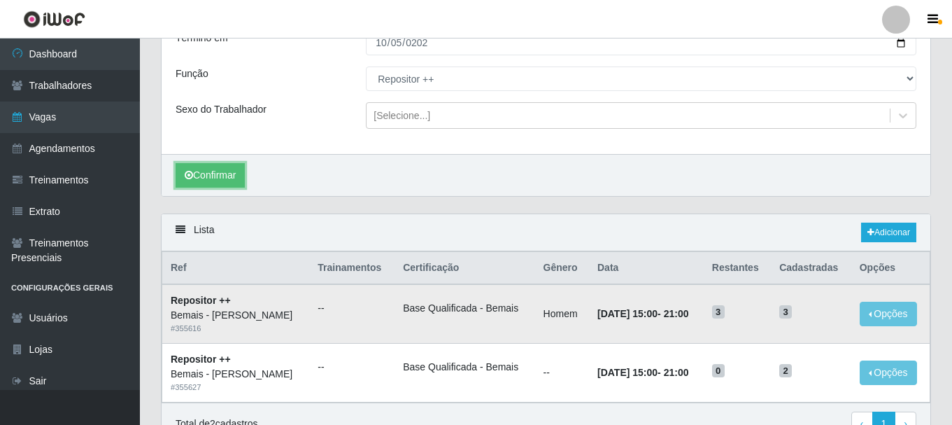
scroll to position [213, 0]
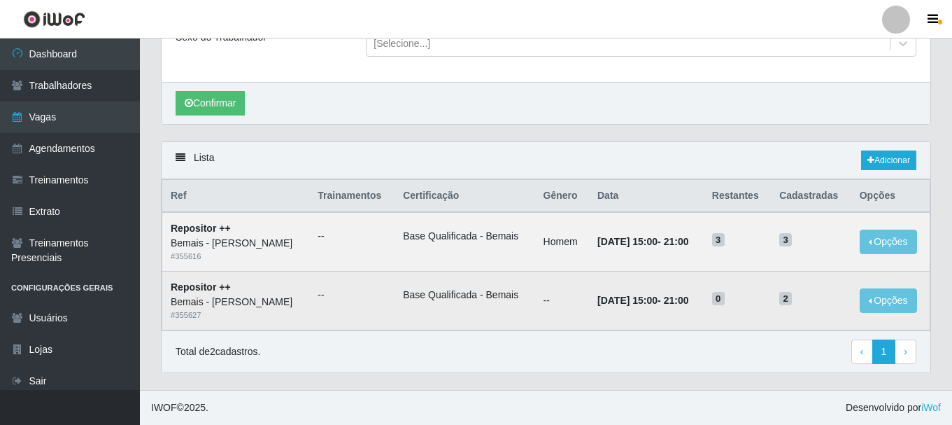
click at [780, 301] on td "2" at bounding box center [811, 300] width 80 height 59
click at [541, 308] on td "--" at bounding box center [562, 300] width 54 height 59
click at [431, 322] on td "Base Qualificada - Bemais" at bounding box center [464, 300] width 140 height 59
click at [227, 289] on strong "Repositor ++" at bounding box center [201, 286] width 60 height 11
click at [892, 305] on button "Opções" at bounding box center [887, 300] width 57 height 24
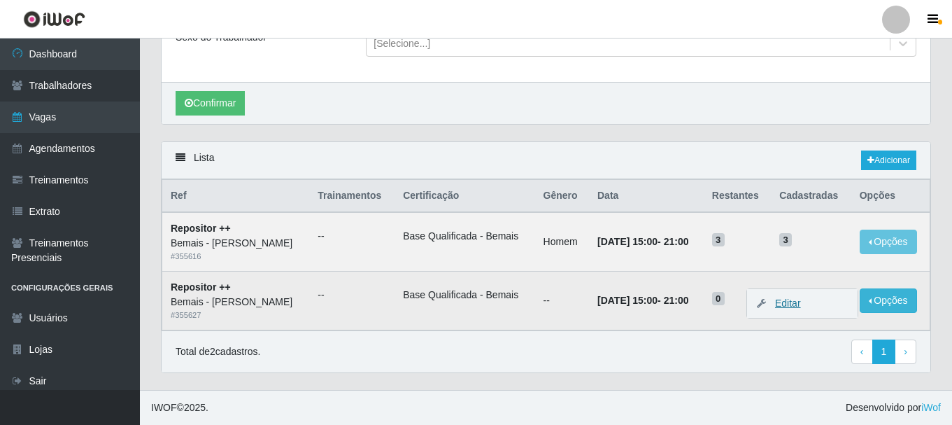
click at [797, 308] on link "Editar" at bounding box center [781, 302] width 40 height 11
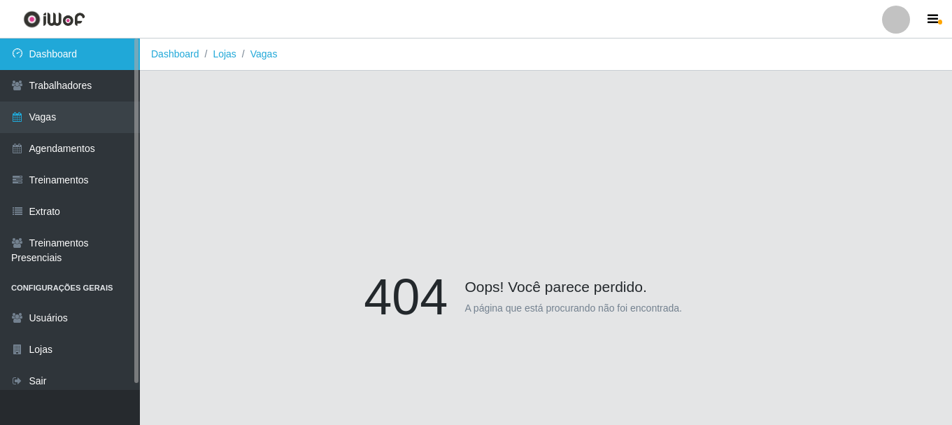
click at [67, 60] on link "Dashboard" at bounding box center [70, 53] width 140 height 31
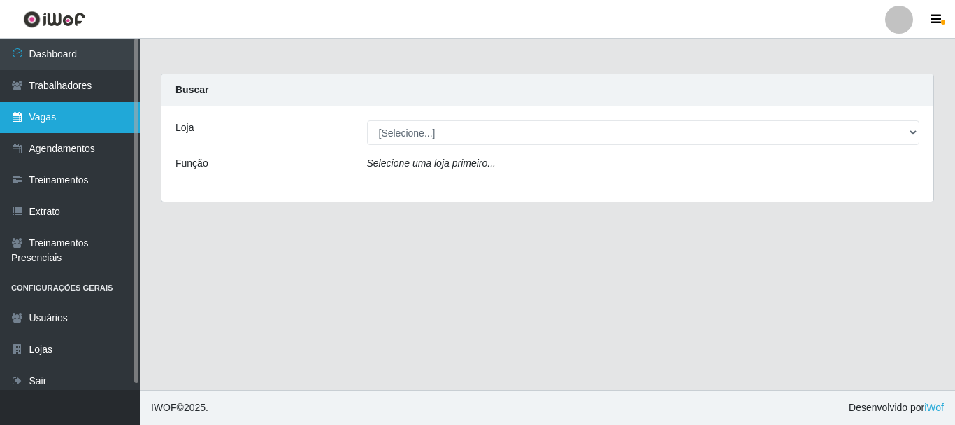
click at [66, 110] on link "Vagas" at bounding box center [70, 116] width 140 height 31
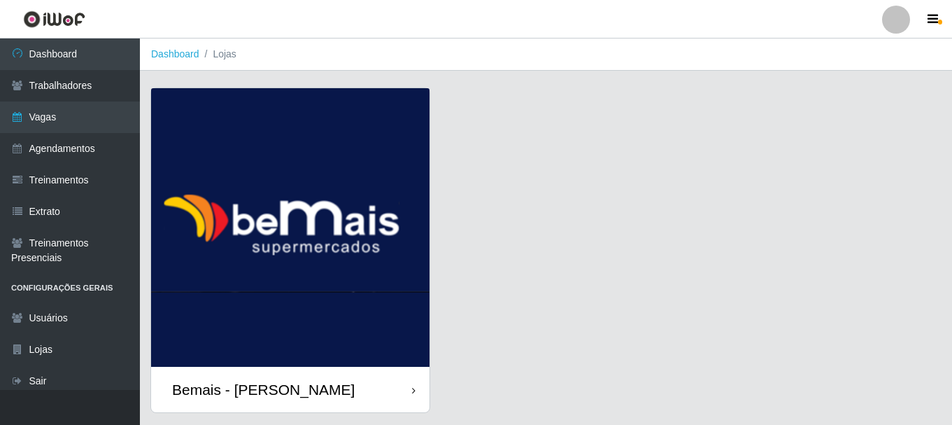
click at [255, 181] on img at bounding box center [290, 227] width 278 height 278
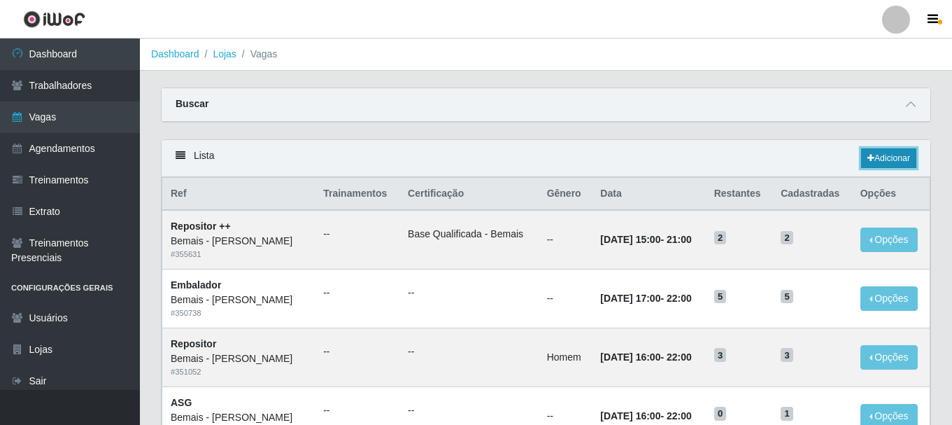
click at [875, 158] on link "Adicionar" at bounding box center [888, 158] width 55 height 20
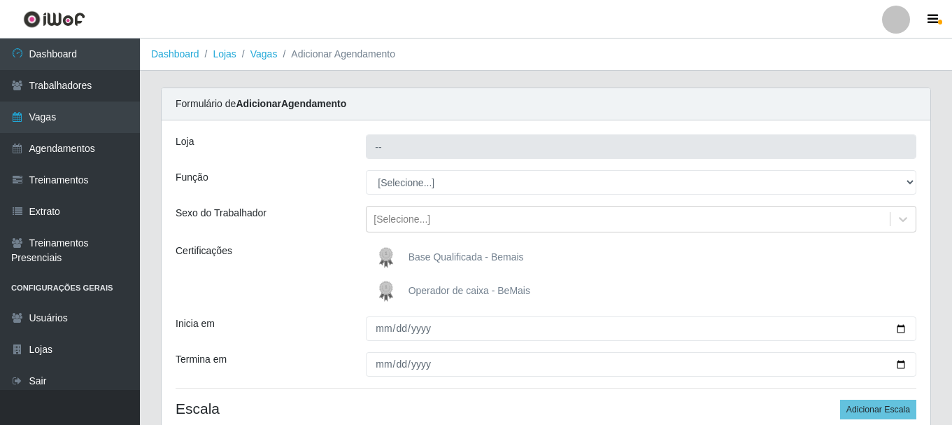
type input "Bemais - [PERSON_NAME]"
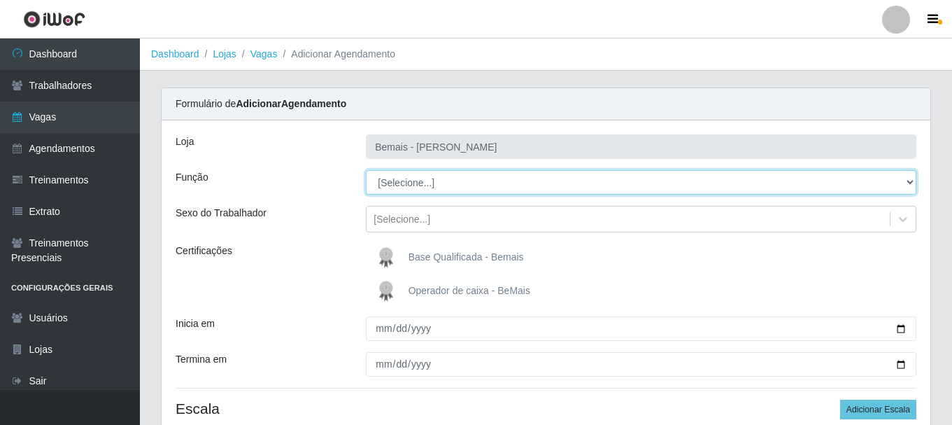
click at [376, 177] on select "[Selecione...] ASG ASG + ASG ++ Auxiliar de Depósito Auxiliar de Depósito + Aux…" at bounding box center [641, 182] width 550 height 24
select select "86"
click at [366, 170] on select "[Selecione...] ASG ASG + ASG ++ Auxiliar de Depósito Auxiliar de Depósito + Aux…" at bounding box center [641, 182] width 550 height 24
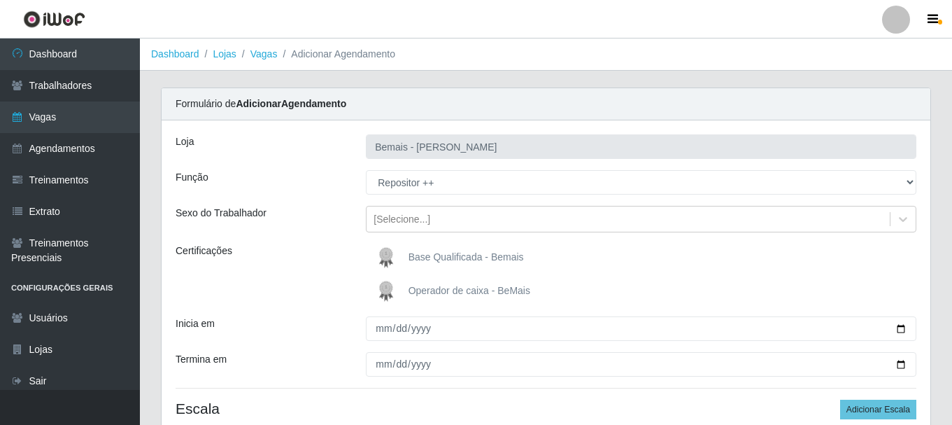
click at [411, 204] on div "[PERSON_NAME] Função [Selecione...] ASG ASG + ASG ++ Auxiliar de Depósito Auxil…" at bounding box center [546, 287] width 769 height 334
click at [402, 213] on div "[Selecione...]" at bounding box center [401, 219] width 57 height 15
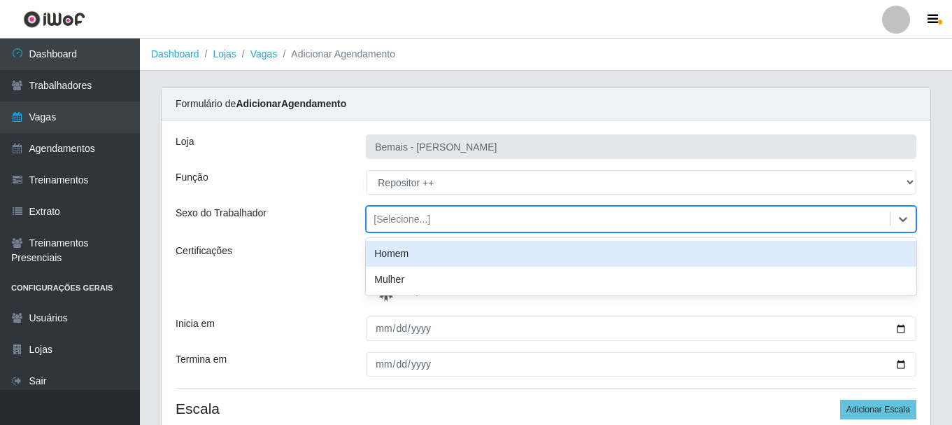
click at [400, 251] on div "Homem" at bounding box center [641, 254] width 550 height 26
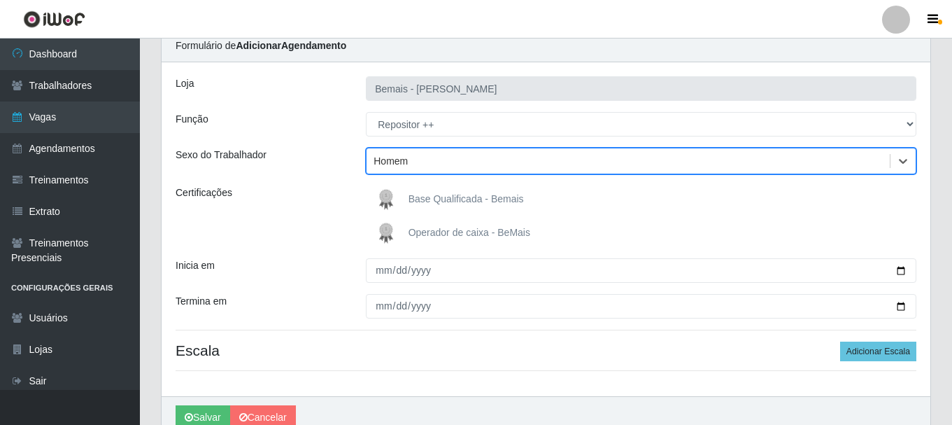
scroll to position [124, 0]
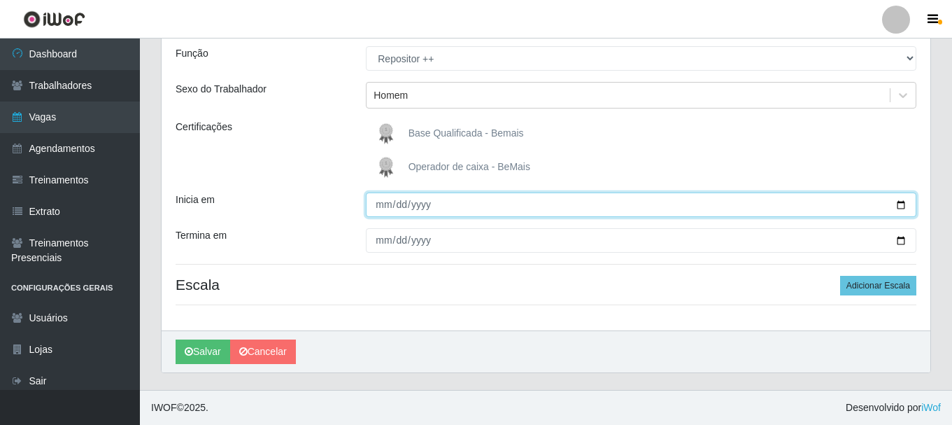
click at [377, 206] on input "Inicia em" at bounding box center [641, 204] width 550 height 24
type input "[DATE]"
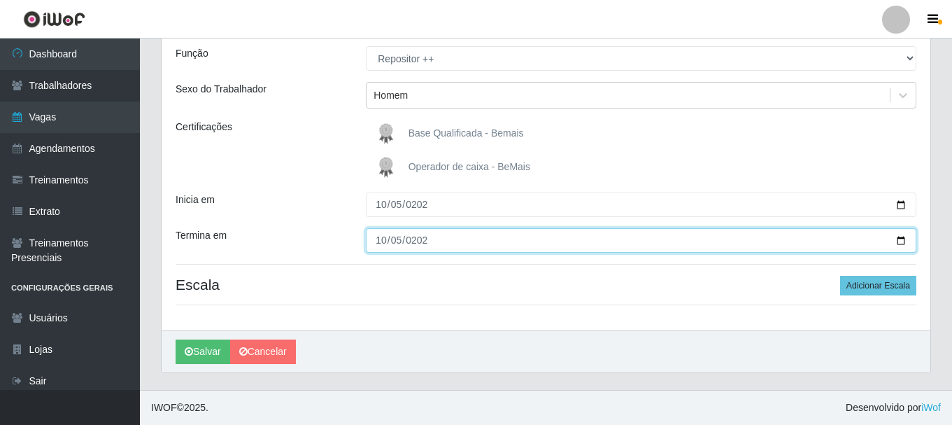
type input "[DATE]"
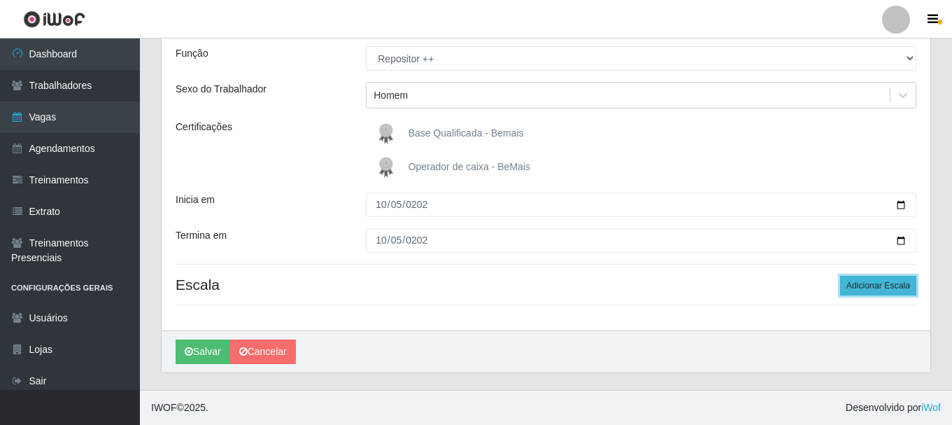
click at [862, 292] on button "Adicionar Escala" at bounding box center [878, 286] width 76 height 20
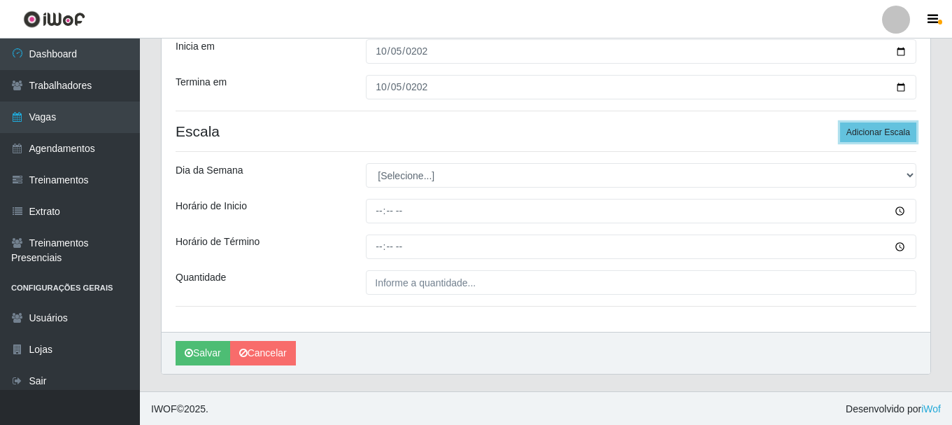
scroll to position [278, 0]
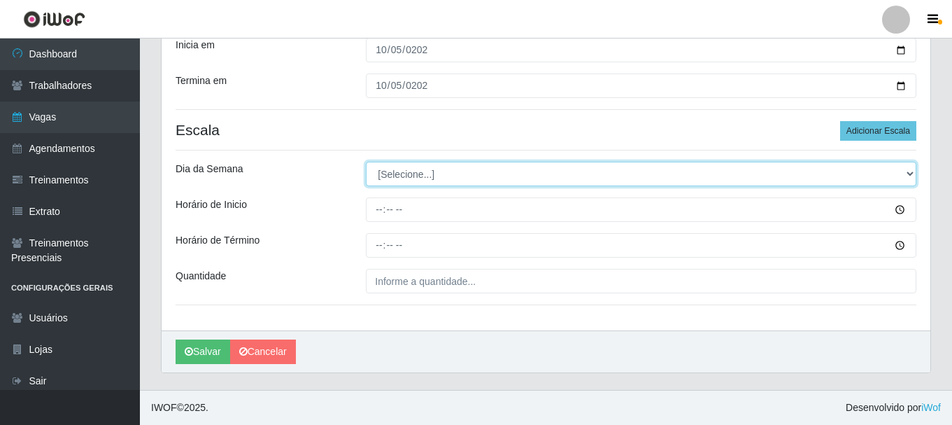
click at [408, 182] on select "[Selecione...] Segunda Terça Quarta Quinta Sexta Sábado Domingo" at bounding box center [641, 174] width 550 height 24
select select "0"
click at [366, 162] on select "[Selecione...] Segunda Terça Quarta Quinta Sexta Sábado Domingo" at bounding box center [641, 174] width 550 height 24
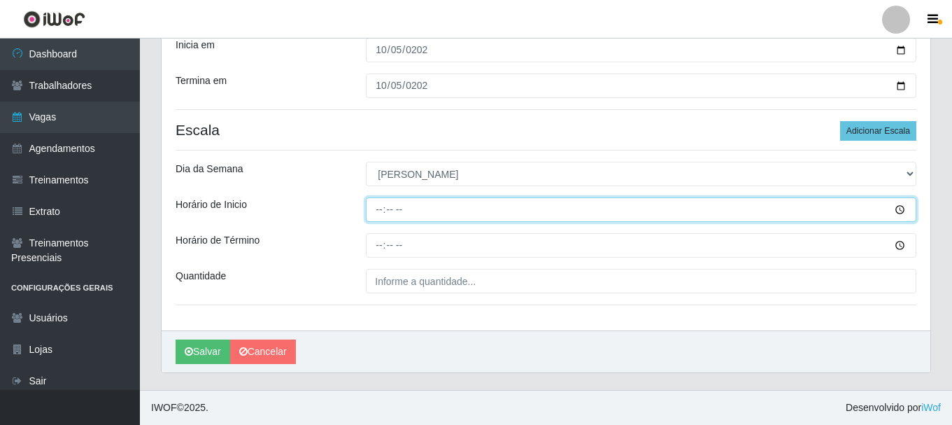
click at [379, 210] on input "Horário de Inicio" at bounding box center [641, 209] width 550 height 24
type input "15:00"
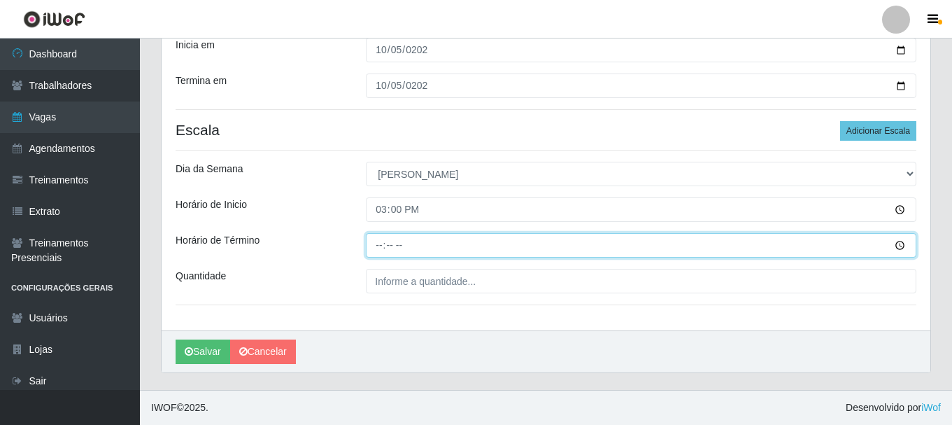
type input "21:00"
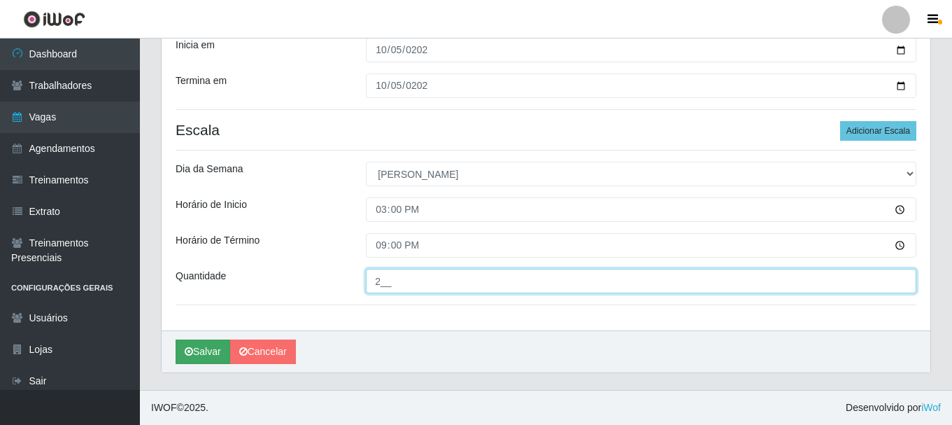
type input "2__"
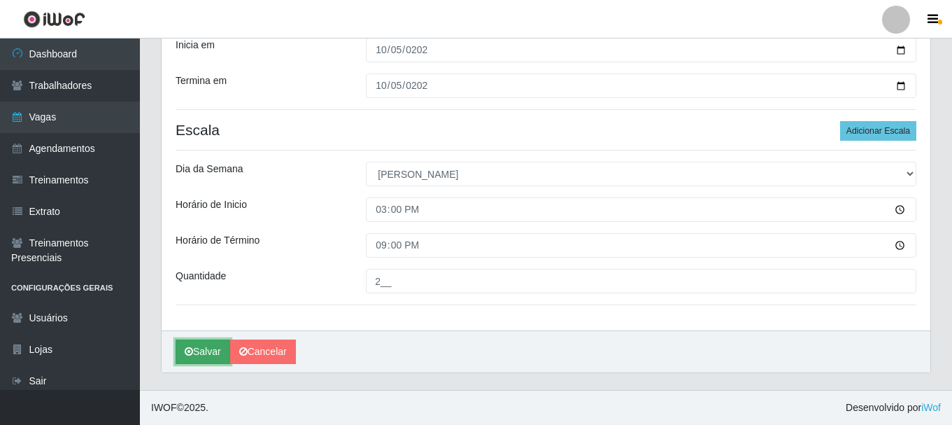
click at [218, 359] on button "Salvar" at bounding box center [203, 351] width 55 height 24
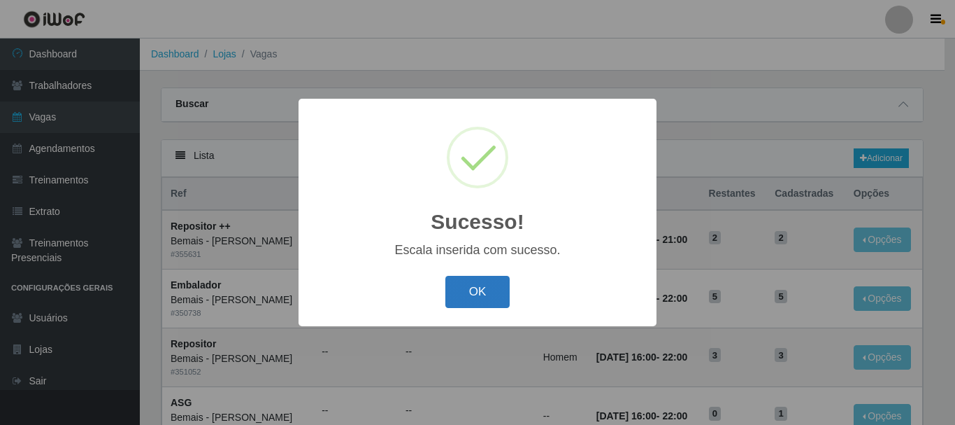
click at [466, 296] on button "OK" at bounding box center [477, 292] width 65 height 33
